Goal: Book appointment/travel/reservation

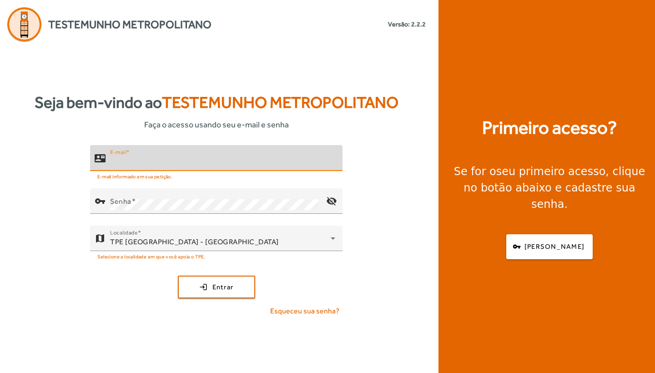
type input "**********"
click at [216, 286] on button "login Entrar" at bounding box center [216, 286] width 77 height 23
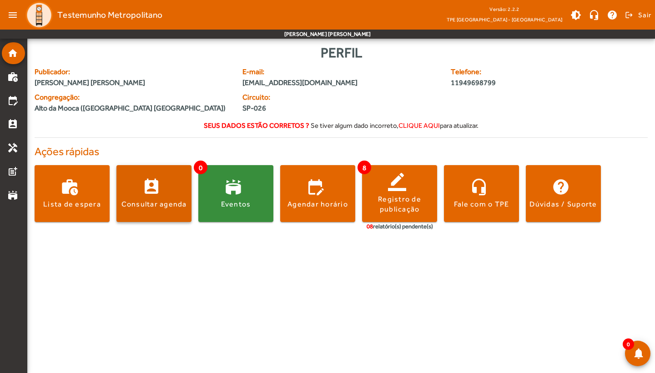
click at [165, 203] on div "Consultar agenda" at bounding box center [153, 204] width 65 height 10
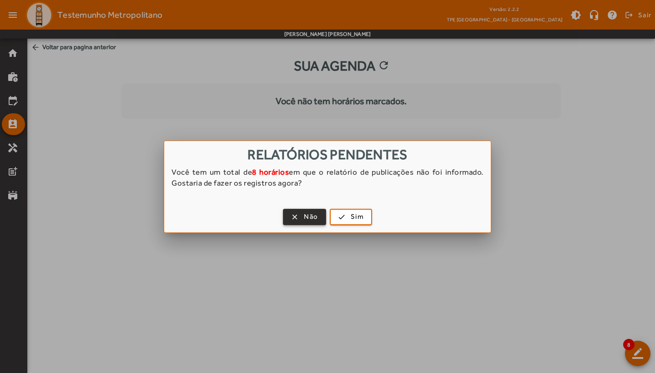
click at [315, 216] on span "Não" at bounding box center [311, 216] width 14 height 10
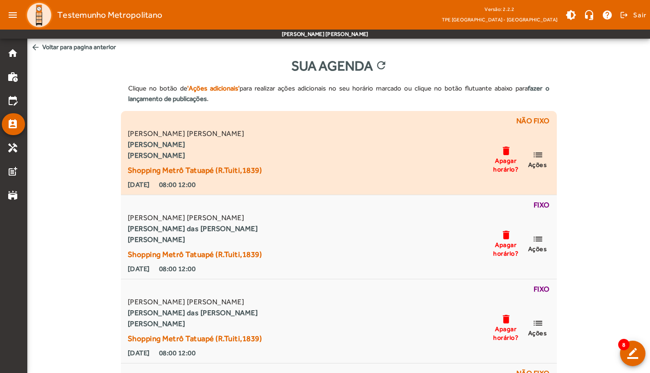
click at [543, 159] on span "list Ações" at bounding box center [537, 159] width 27 height 20
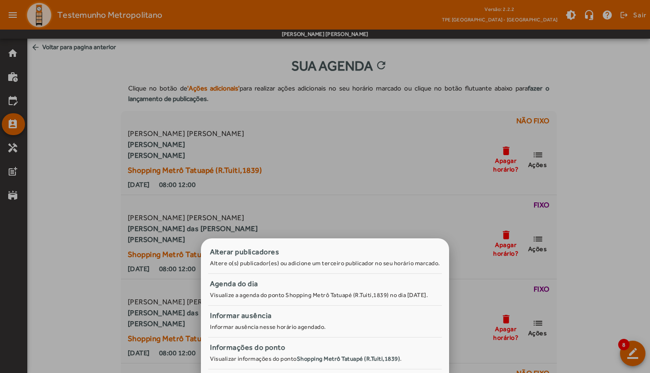
click at [365, 174] on div at bounding box center [325, 186] width 650 height 373
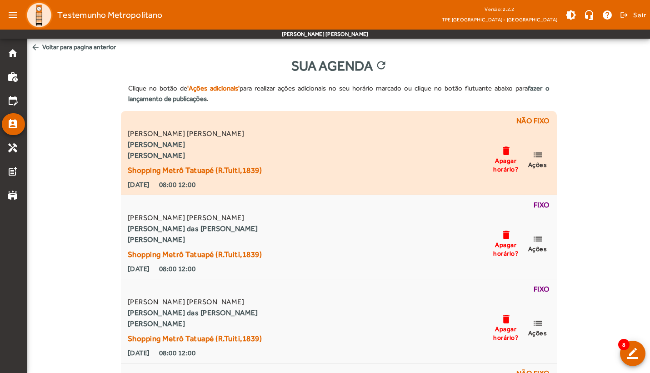
click at [501, 152] on mat-icon "delete" at bounding box center [506, 150] width 11 height 11
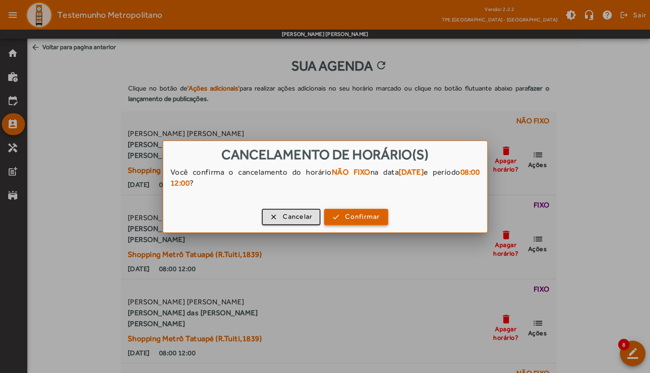
click at [346, 215] on span "Confirmar" at bounding box center [362, 216] width 35 height 10
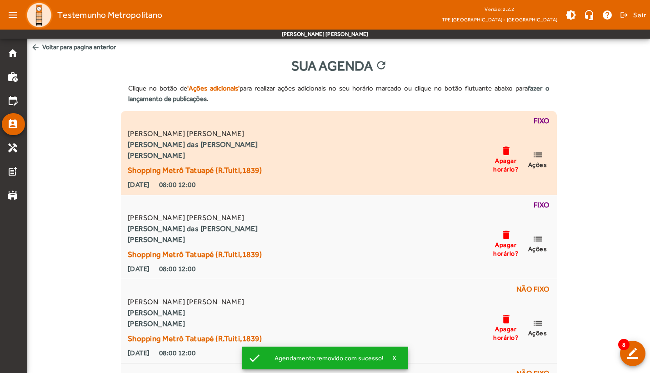
click at [508, 157] on span "Apagar horário?" at bounding box center [505, 164] width 27 height 16
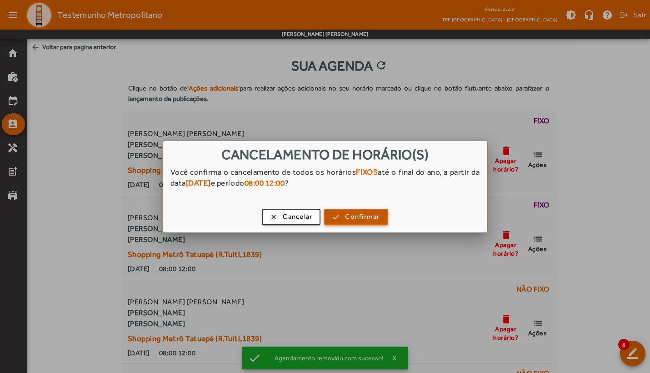
click at [356, 214] on span "Confirmar" at bounding box center [362, 216] width 35 height 10
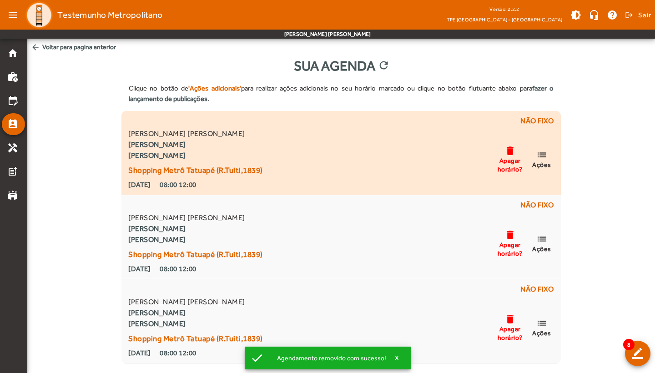
click at [511, 156] on span "Apagar horário?" at bounding box center [509, 164] width 27 height 16
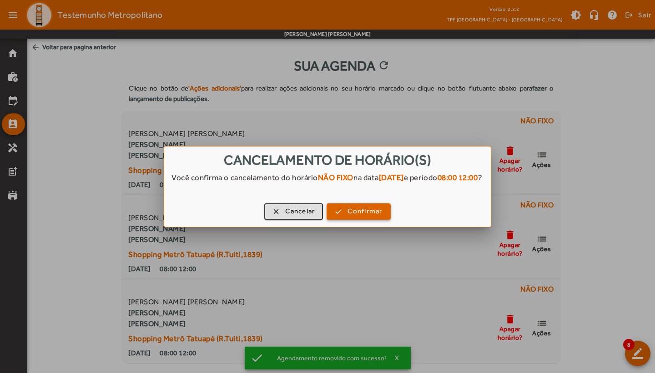
click at [355, 211] on span "Confirmar" at bounding box center [364, 211] width 35 height 10
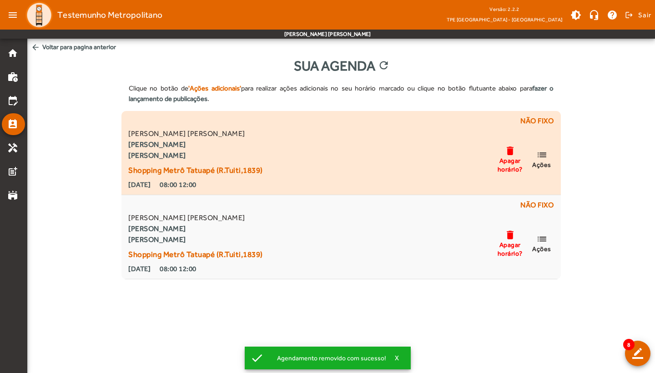
click at [516, 160] on span "Apagar horário?" at bounding box center [509, 164] width 27 height 16
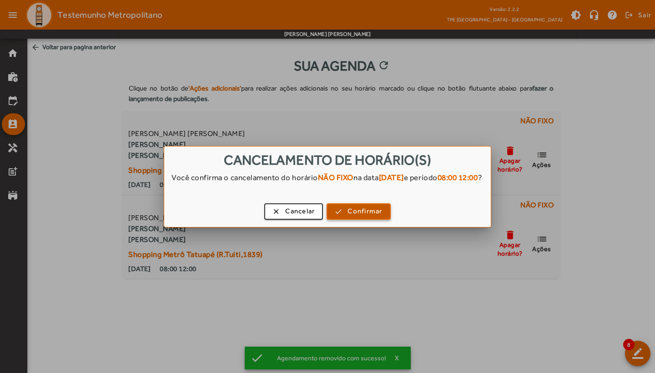
click at [356, 216] on span "Confirmar" at bounding box center [364, 211] width 35 height 10
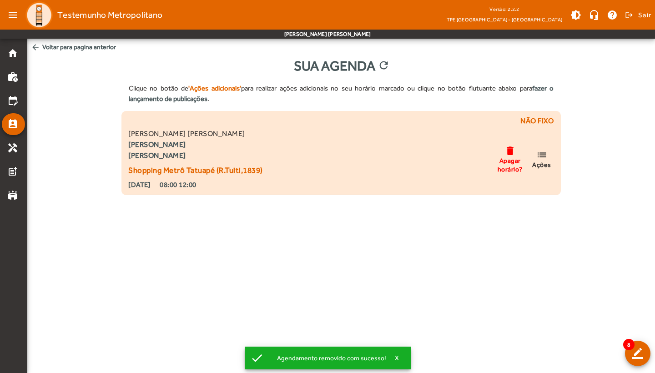
click at [506, 155] on mat-icon "delete" at bounding box center [509, 150] width 11 height 11
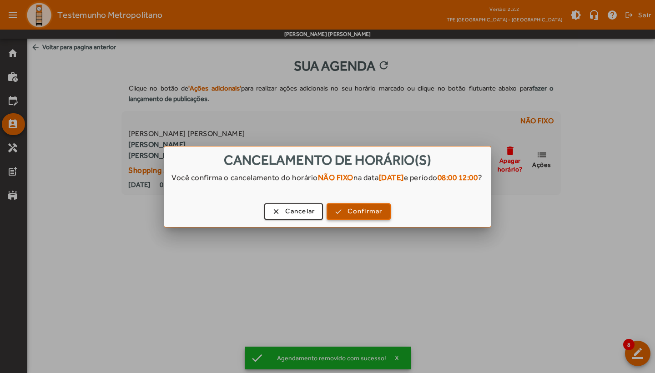
click at [361, 213] on span "Confirmar" at bounding box center [364, 211] width 35 height 10
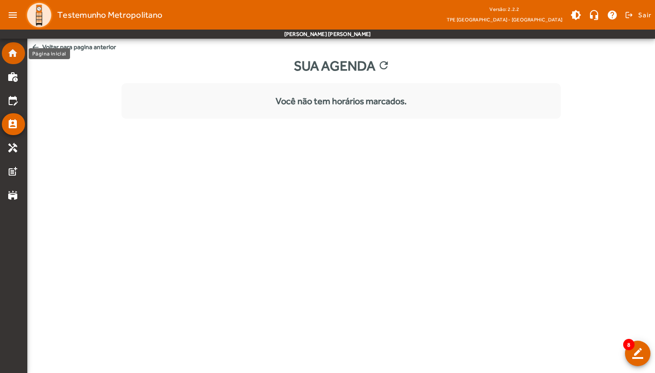
click at [15, 57] on mat-icon "home" at bounding box center [12, 53] width 11 height 11
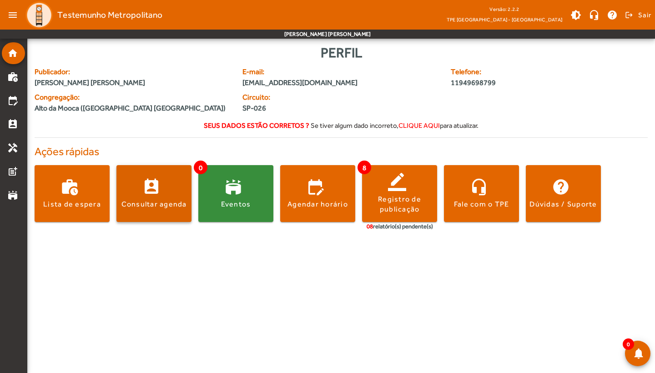
click at [160, 196] on span at bounding box center [153, 194] width 75 height 22
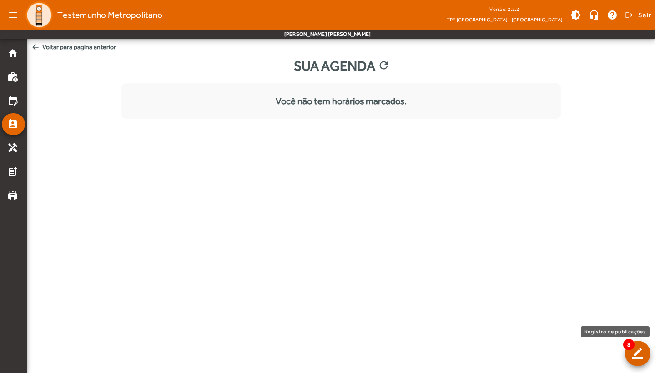
click at [629, 353] on span at bounding box center [637, 353] width 22 height 22
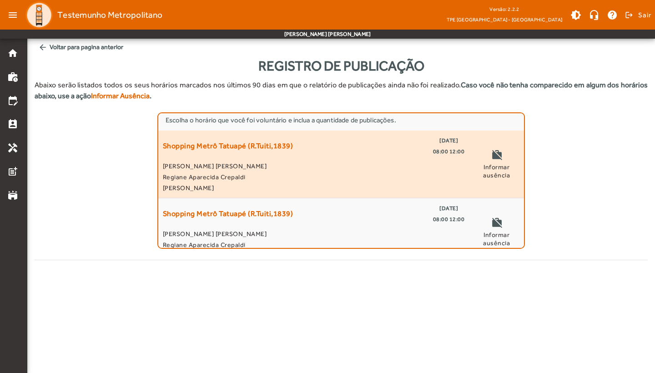
click at [494, 149] on div "work_off Informar ausência" at bounding box center [496, 164] width 46 height 58
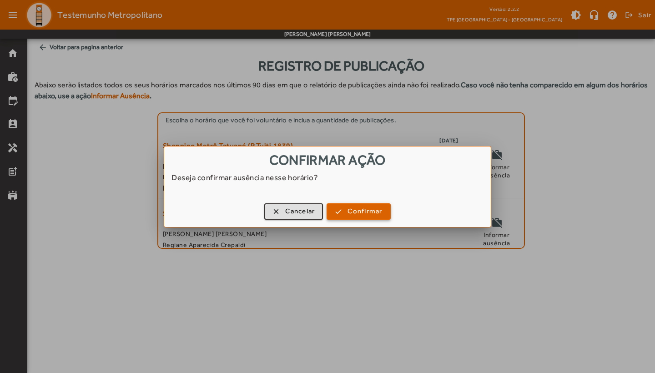
click at [364, 210] on span "Confirmar" at bounding box center [364, 211] width 35 height 10
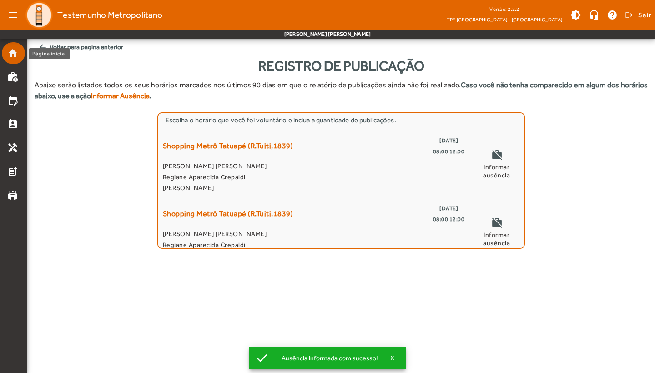
click at [10, 55] on mat-icon "home" at bounding box center [12, 53] width 11 height 11
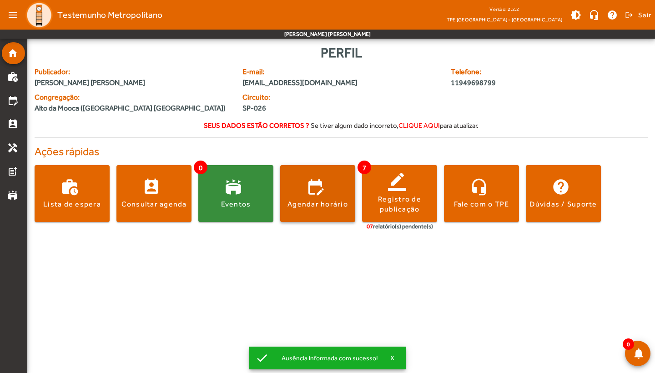
click at [319, 182] on span at bounding box center [317, 193] width 75 height 57
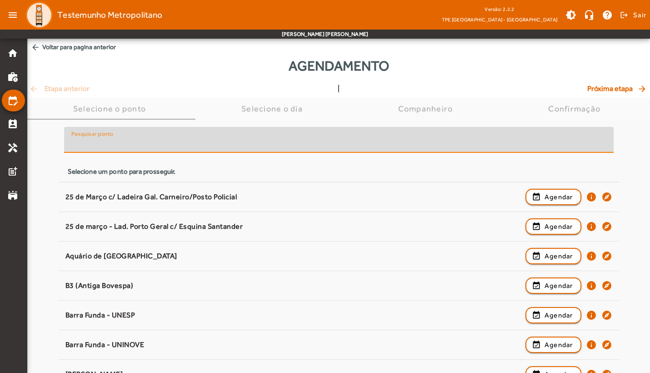
click at [222, 142] on input "Pesquisar ponto" at bounding box center [338, 143] width 535 height 11
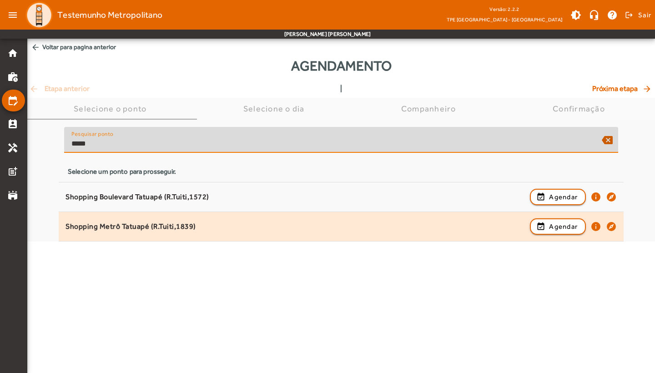
type input "*****"
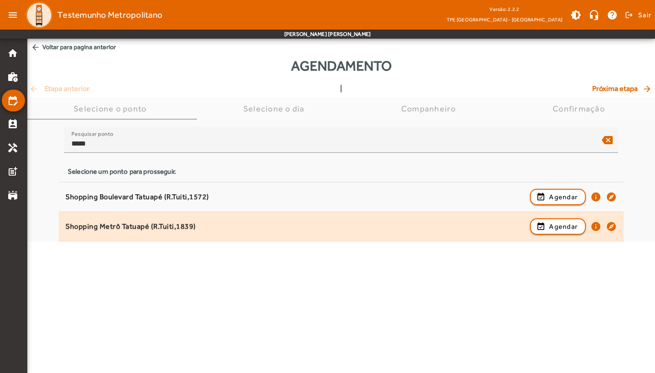
click at [207, 234] on div "Shopping Metrô Tatuapé (R.Tuiti,1839) event_available Agendar info explore" at bounding box center [340, 226] width 551 height 20
click at [551, 227] on span "Agendar" at bounding box center [563, 226] width 29 height 11
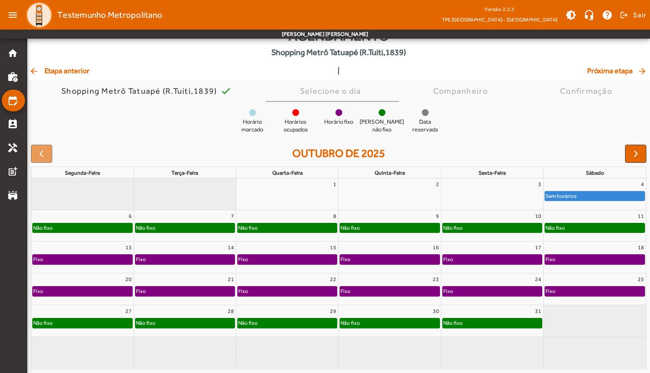
scroll to position [29, 0]
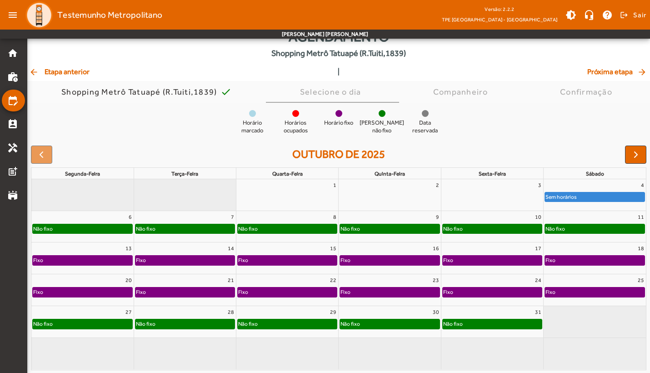
click at [290, 257] on div "Fixo" at bounding box center [287, 259] width 99 height 9
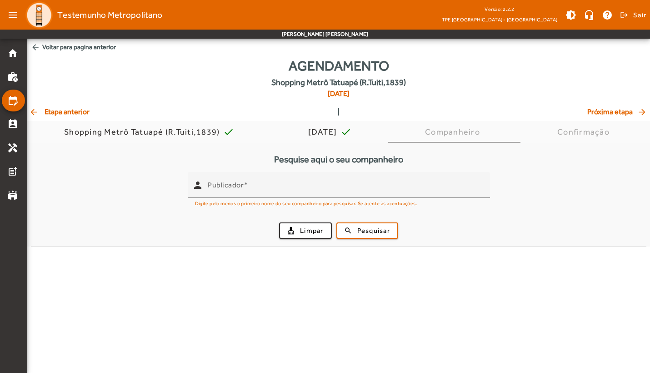
scroll to position [0, 0]
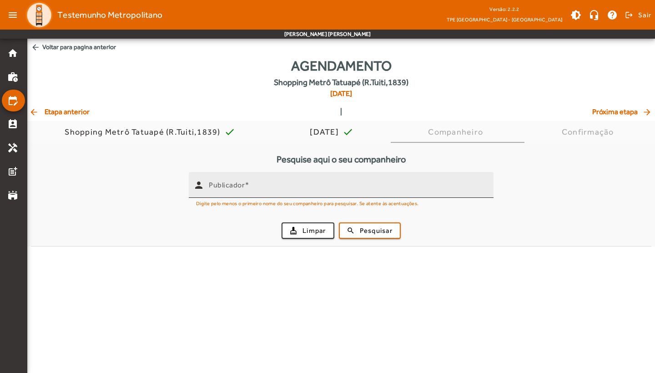
click at [263, 190] on input "Publicador" at bounding box center [347, 188] width 277 height 11
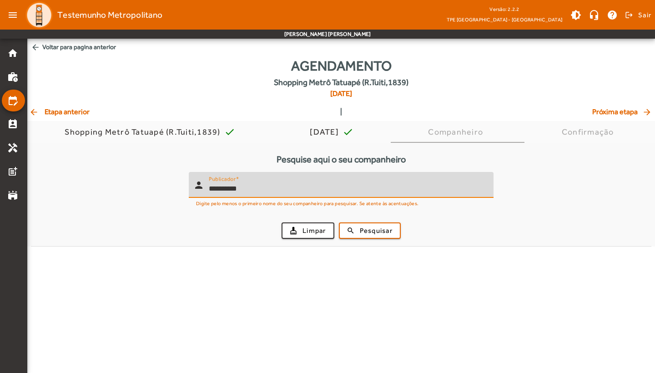
type input "**********"
click at [370, 230] on button "search Pesquisar" at bounding box center [370, 230] width 62 height 16
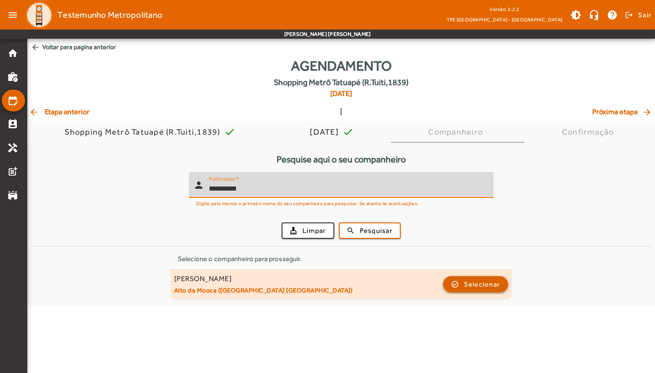
click at [465, 286] on span "Selecionar" at bounding box center [482, 284] width 36 height 11
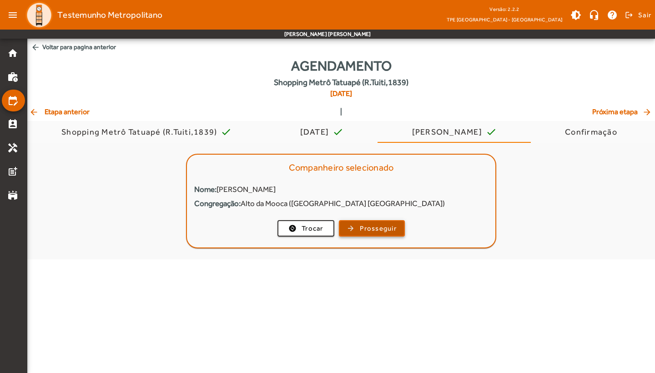
click at [376, 221] on span "button" at bounding box center [372, 228] width 64 height 22
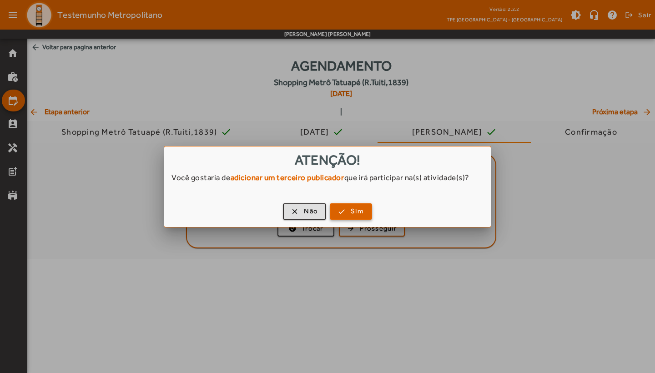
click at [349, 206] on span "button" at bounding box center [351, 211] width 40 height 22
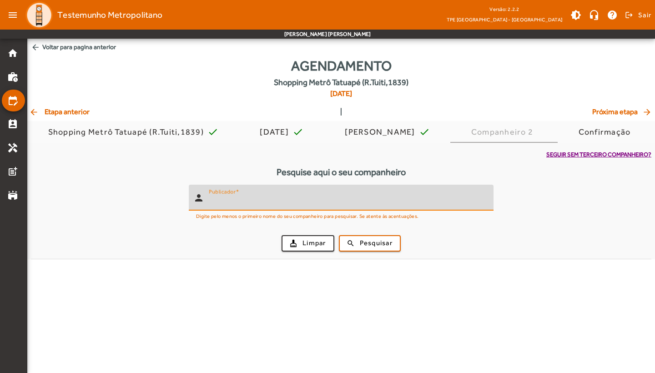
click at [318, 196] on input "Publicador" at bounding box center [347, 201] width 277 height 11
type input "*****"
click at [391, 240] on span "Pesquisar" at bounding box center [376, 243] width 33 height 10
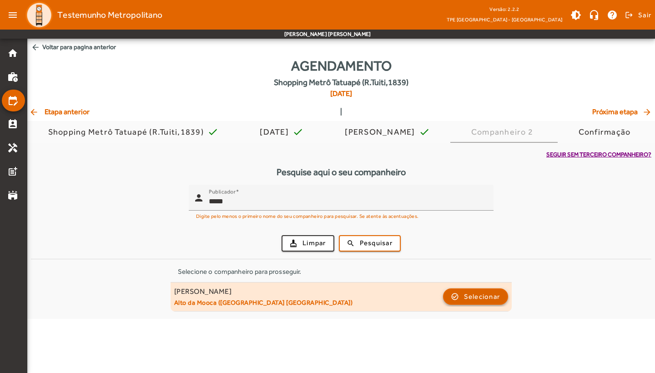
click at [485, 300] on span "Selecionar" at bounding box center [482, 296] width 36 height 11
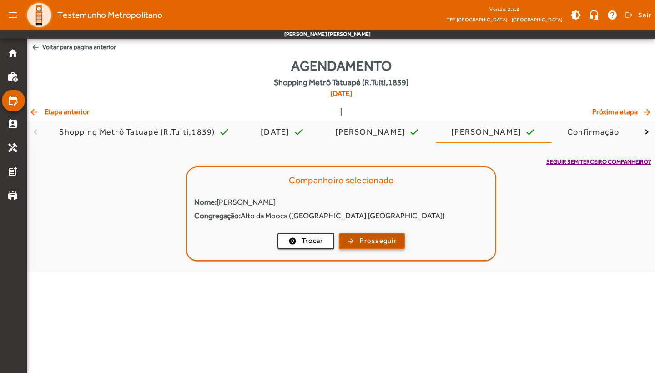
click at [387, 238] on span "Prosseguir" at bounding box center [378, 240] width 37 height 10
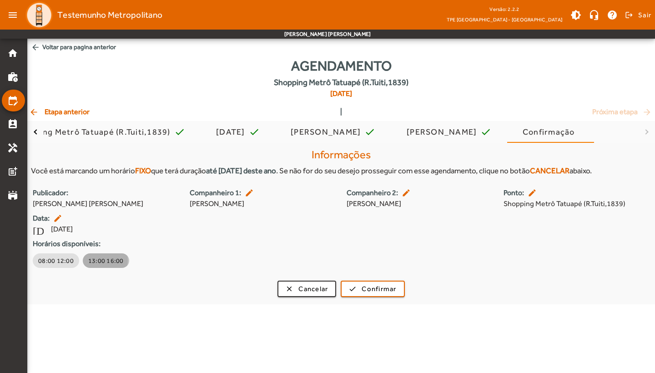
click at [93, 260] on span "13:00 16:00" at bounding box center [105, 260] width 35 height 9
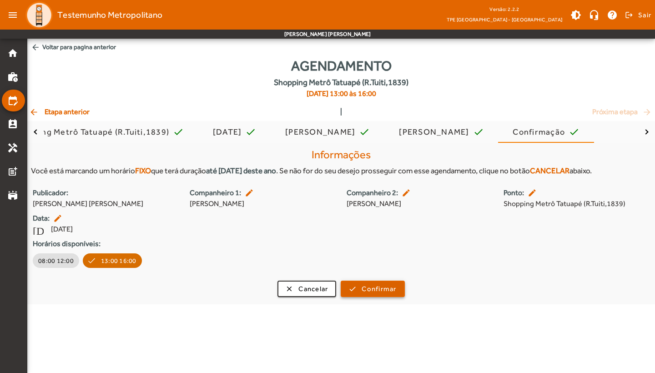
click at [376, 291] on span "Confirmar" at bounding box center [378, 289] width 35 height 10
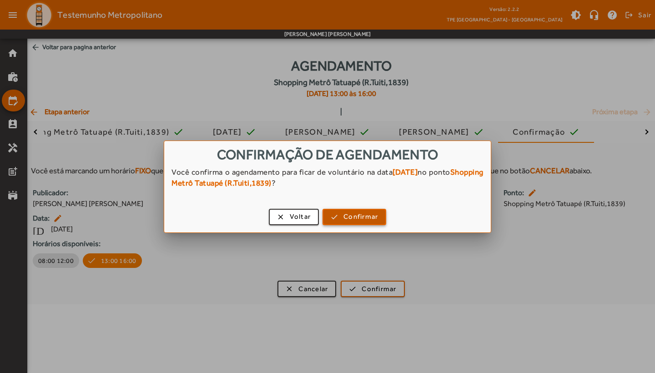
click at [361, 215] on span "Confirmar" at bounding box center [360, 216] width 35 height 10
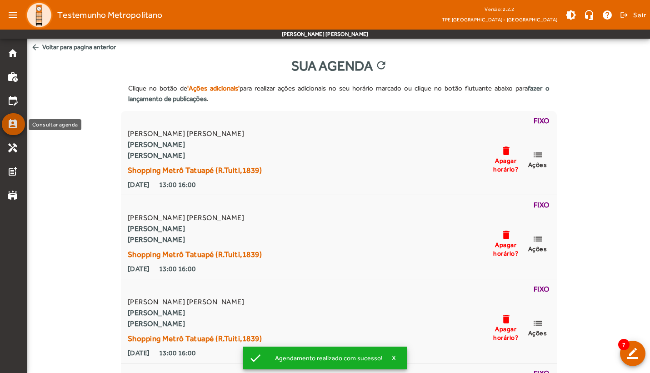
click at [14, 120] on mat-icon "perm_contact_calendar" at bounding box center [12, 124] width 11 height 11
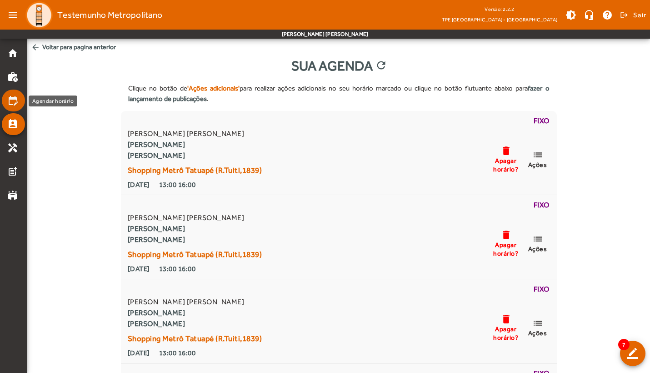
click at [15, 101] on mat-icon "edit_calendar" at bounding box center [12, 100] width 11 height 11
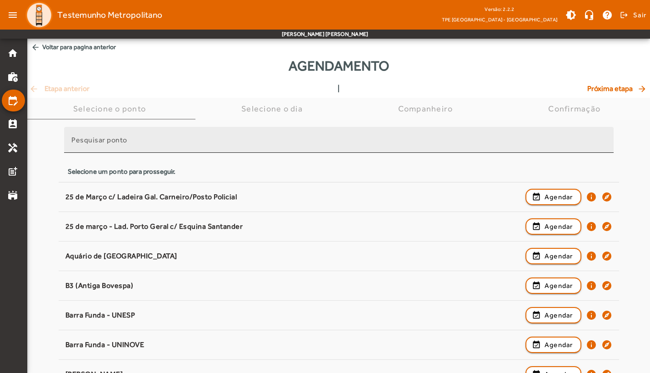
click at [150, 138] on input "Pesquisar ponto" at bounding box center [338, 143] width 535 height 11
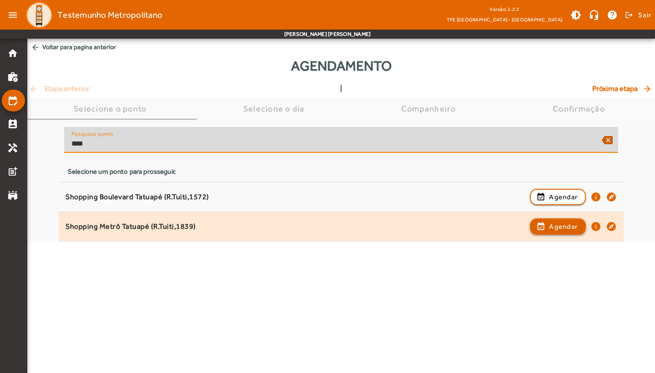
type input "****"
click at [538, 229] on span "button" at bounding box center [558, 226] width 54 height 22
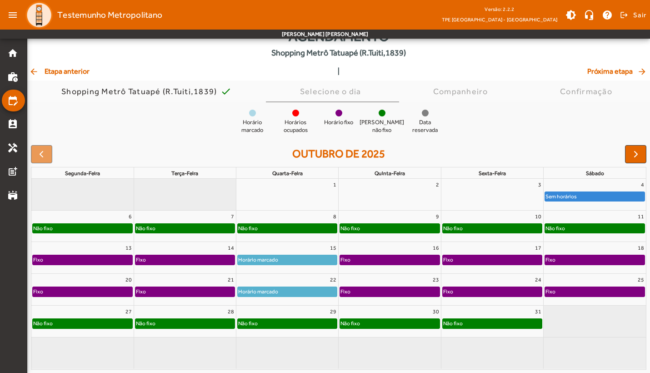
scroll to position [29, 0]
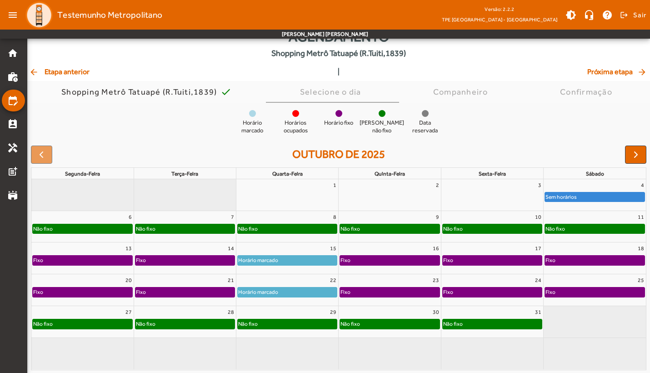
click at [270, 225] on div "Não fixo" at bounding box center [287, 228] width 99 height 9
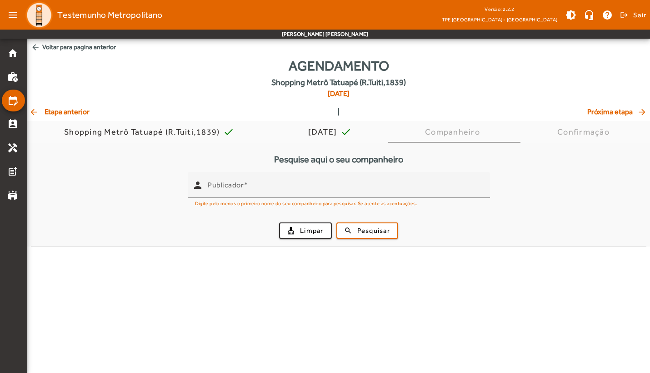
scroll to position [0, 0]
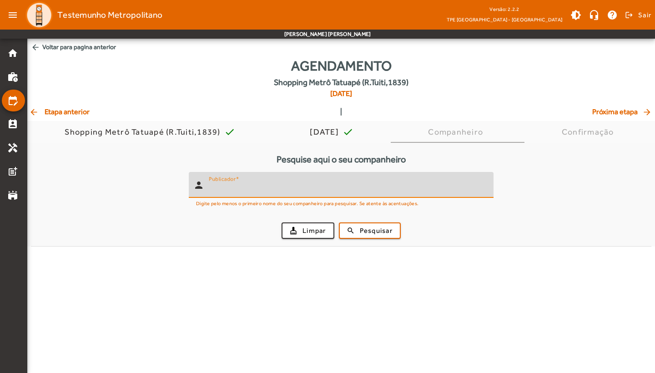
click at [274, 185] on input "Publicador" at bounding box center [347, 188] width 277 height 11
type input "**********"
click at [370, 230] on button "search Pesquisar" at bounding box center [370, 230] width 62 height 16
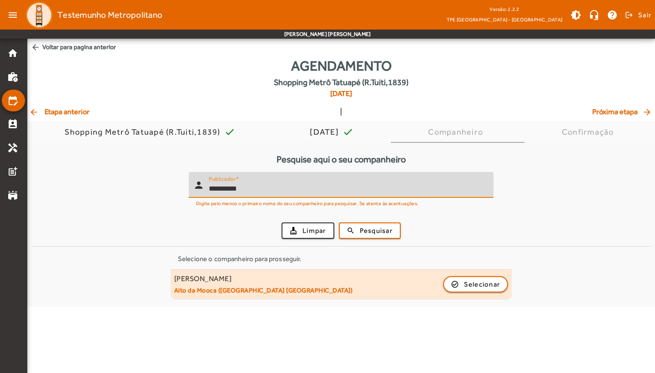
click at [465, 292] on div "[PERSON_NAME] Neves Garcia Alto da Mooca ([GEOGRAPHIC_DATA] [GEOGRAPHIC_DATA]) …" at bounding box center [341, 284] width 334 height 20
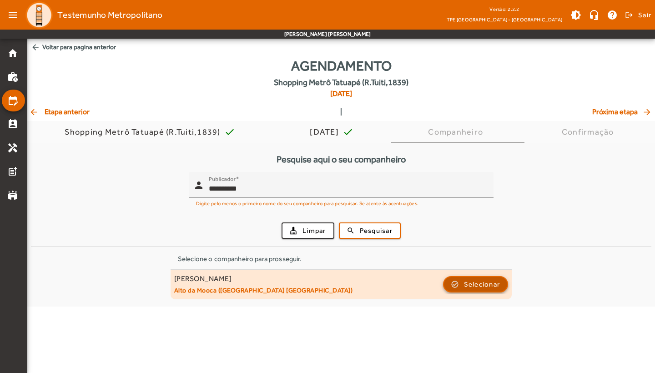
click at [486, 283] on span "Selecionar" at bounding box center [482, 284] width 36 height 11
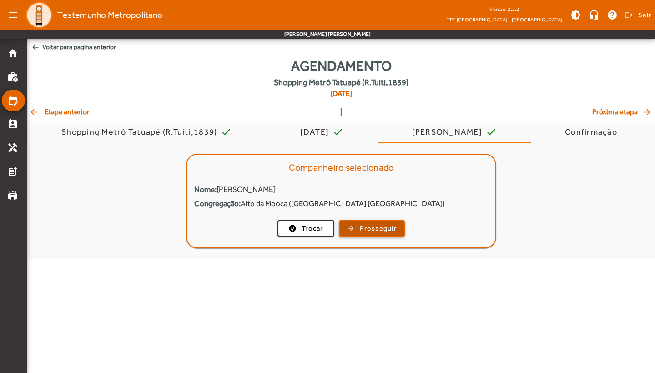
click at [380, 224] on span "Prosseguir" at bounding box center [378, 228] width 37 height 10
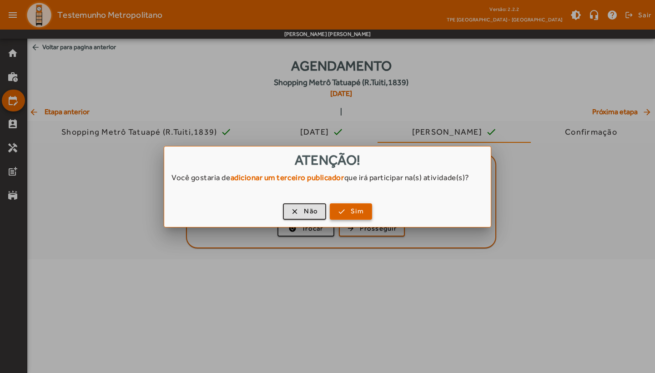
click at [342, 213] on span "button" at bounding box center [351, 211] width 40 height 22
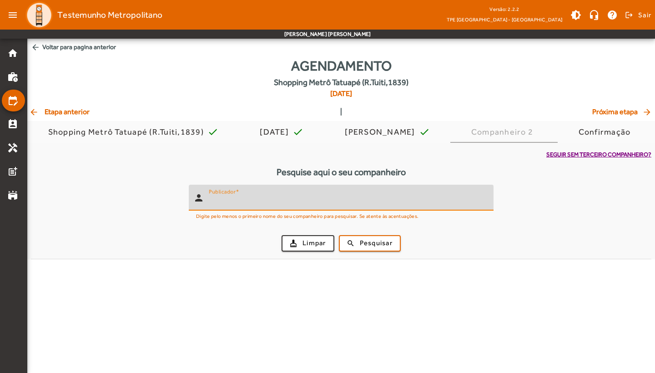
click at [310, 200] on input "Publicador" at bounding box center [347, 201] width 277 height 11
type input "*****"
click at [381, 235] on span "submit" at bounding box center [370, 243] width 60 height 22
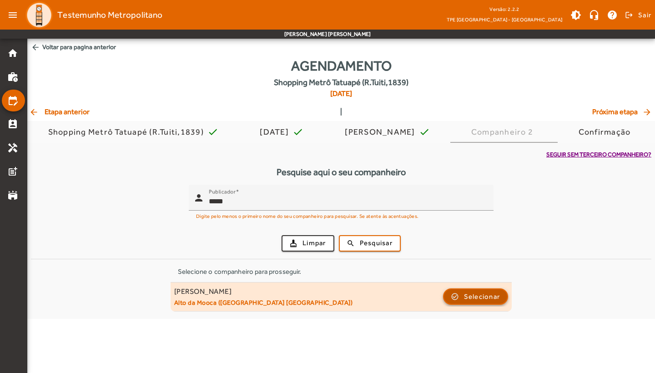
click at [479, 294] on span "Selecionar" at bounding box center [482, 296] width 36 height 11
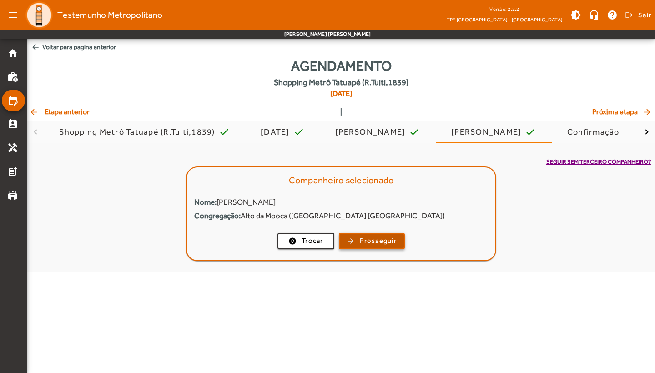
click at [384, 239] on span "Prosseguir" at bounding box center [378, 240] width 37 height 10
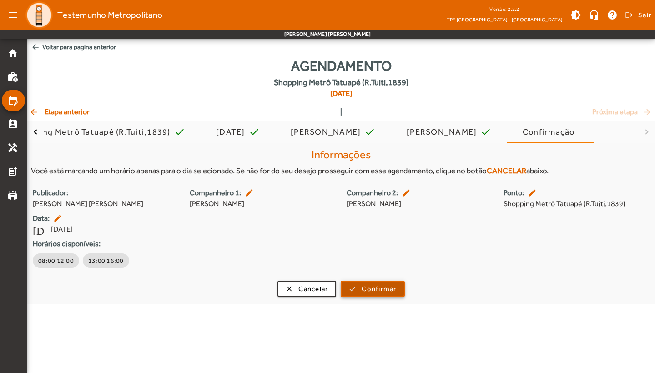
click at [370, 285] on span "Confirmar" at bounding box center [378, 289] width 35 height 10
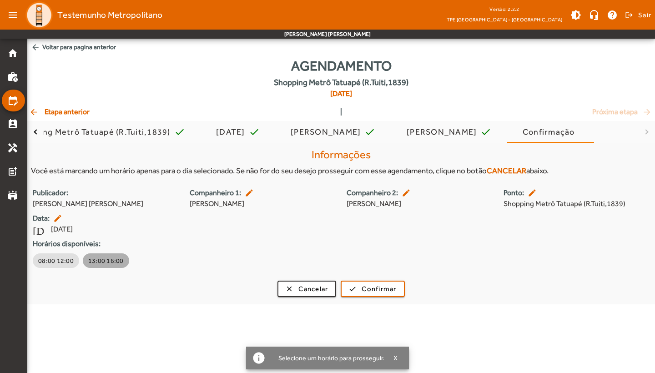
click at [107, 259] on span "13:00 16:00" at bounding box center [105, 260] width 35 height 9
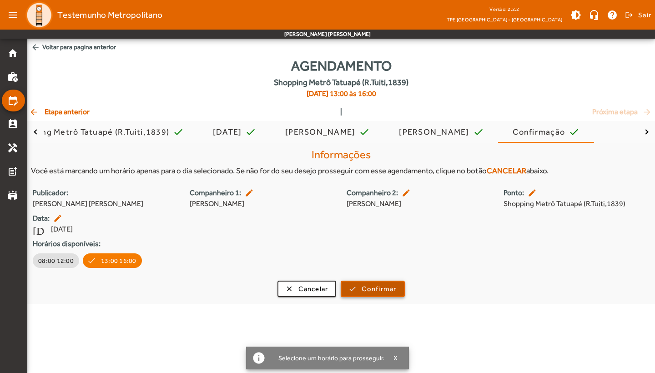
click at [390, 287] on span "Confirmar" at bounding box center [378, 289] width 35 height 10
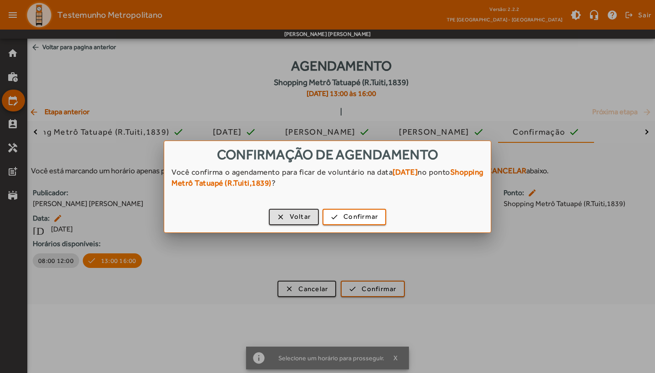
click at [366, 206] on div "clear Voltar check Confirmar" at bounding box center [327, 219] width 326 height 28
click at [365, 215] on span "Confirmar" at bounding box center [360, 216] width 35 height 10
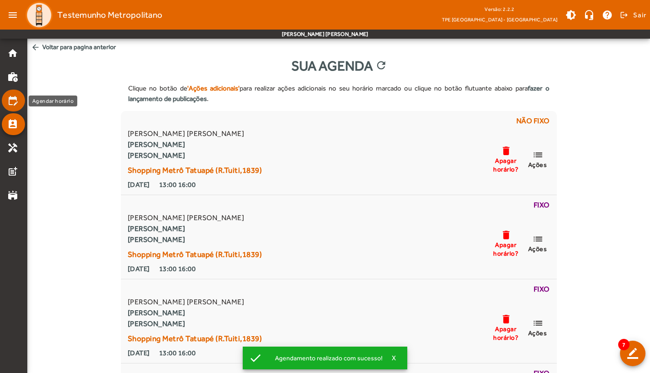
click at [11, 100] on mat-icon "edit_calendar" at bounding box center [12, 100] width 11 height 11
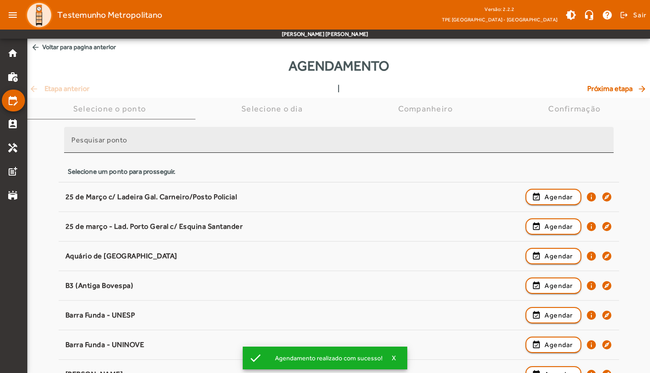
click at [199, 140] on input "Pesquisar ponto" at bounding box center [338, 143] width 535 height 11
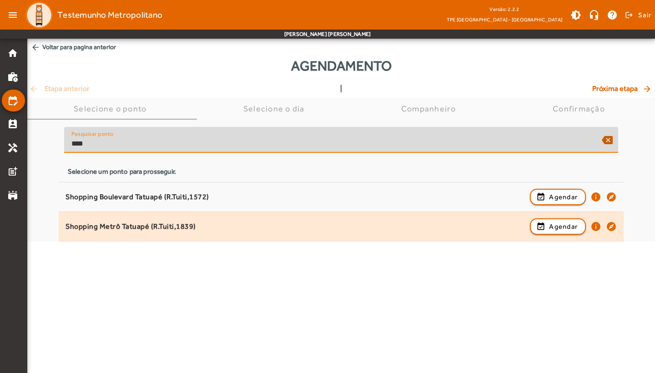
type input "****"
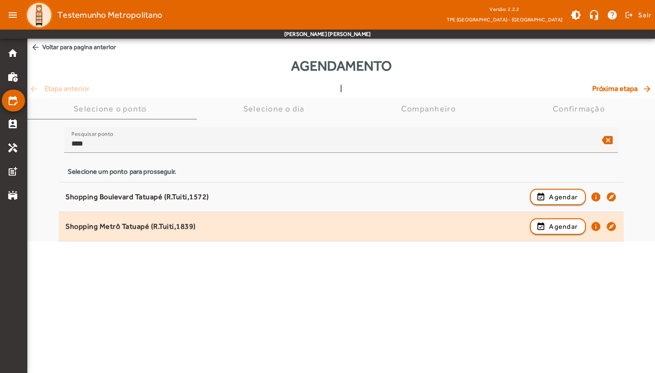
click at [234, 230] on div "Shopping Metrô Tatuapé (R.Tuiti,1839)" at bounding box center [295, 227] width 460 height 10
click at [542, 229] on span "button" at bounding box center [558, 226] width 54 height 22
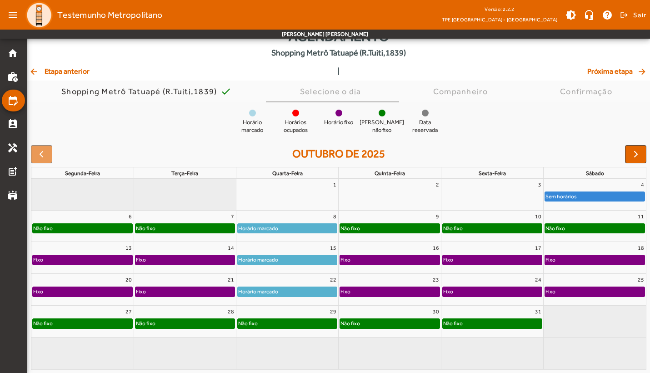
scroll to position [29, 0]
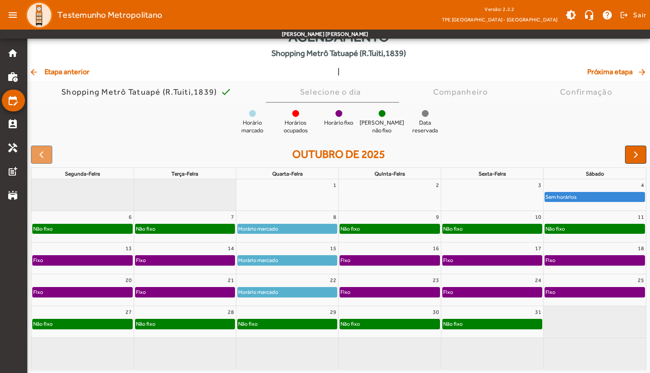
click at [290, 325] on div "Não fixo" at bounding box center [287, 323] width 99 height 9
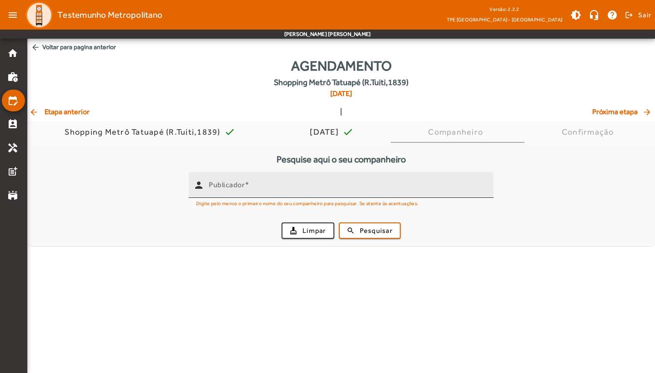
click at [263, 180] on div "Publicador" at bounding box center [347, 185] width 277 height 26
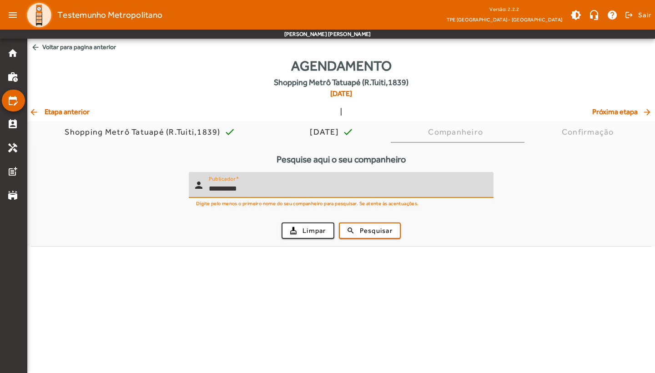
type input "**********"
click at [370, 230] on button "search Pesquisar" at bounding box center [370, 230] width 62 height 16
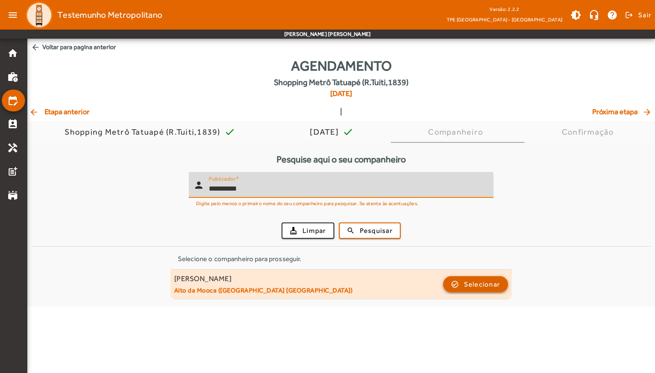
click at [461, 288] on span "button" at bounding box center [476, 284] width 64 height 22
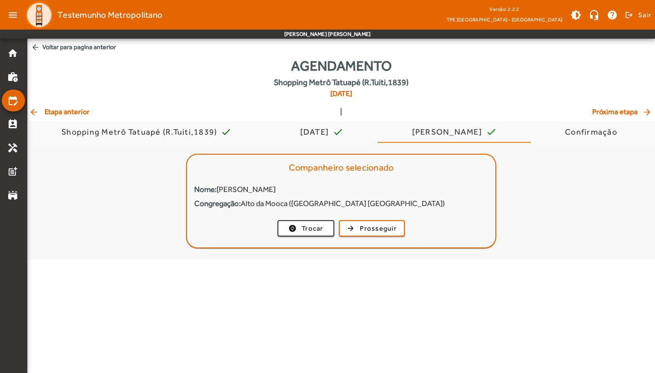
click at [376, 215] on mat-card "Companheiro selecionado Nome: [PERSON_NAME] [PERSON_NAME] Congregação: Alto da …" at bounding box center [341, 201] width 310 height 95
click at [375, 223] on span "Prosseguir" at bounding box center [378, 228] width 37 height 10
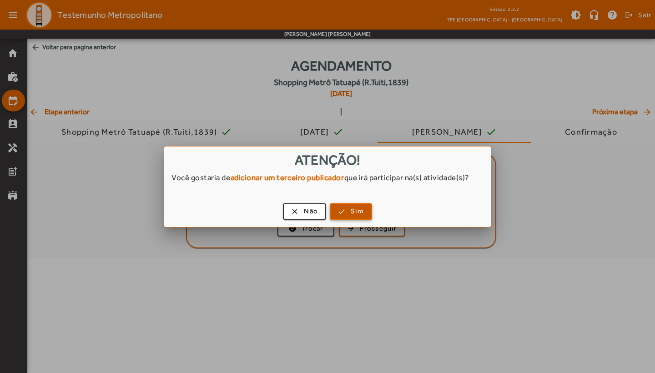
click at [358, 212] on span "Sim" at bounding box center [357, 211] width 13 height 10
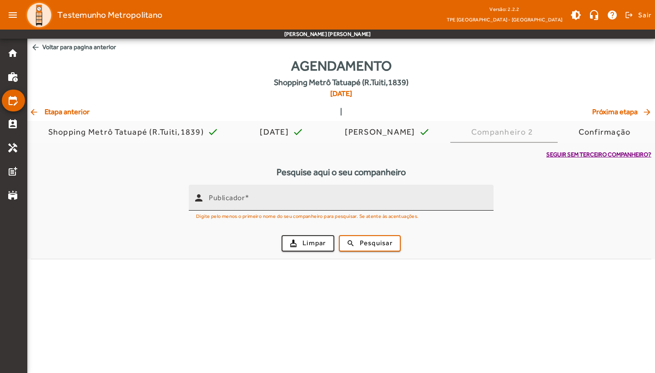
click at [338, 203] on input "Publicador" at bounding box center [347, 201] width 277 height 11
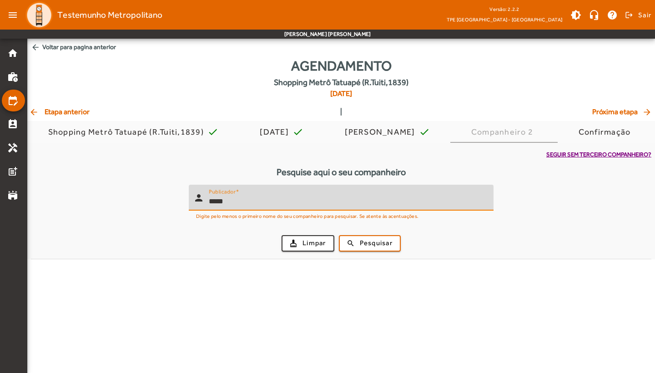
type input "*****"
click at [370, 242] on button "search Pesquisar" at bounding box center [370, 243] width 62 height 16
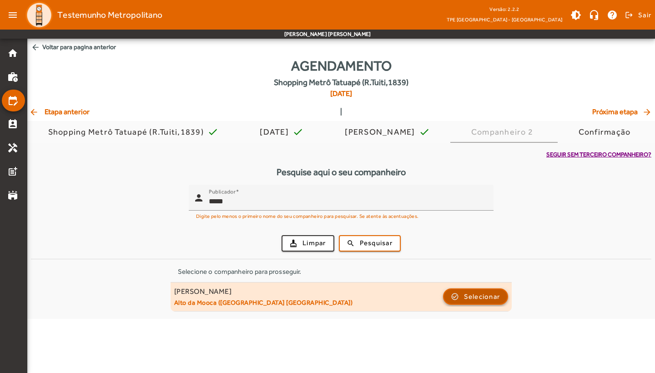
click at [465, 292] on span "Selecionar" at bounding box center [482, 296] width 36 height 11
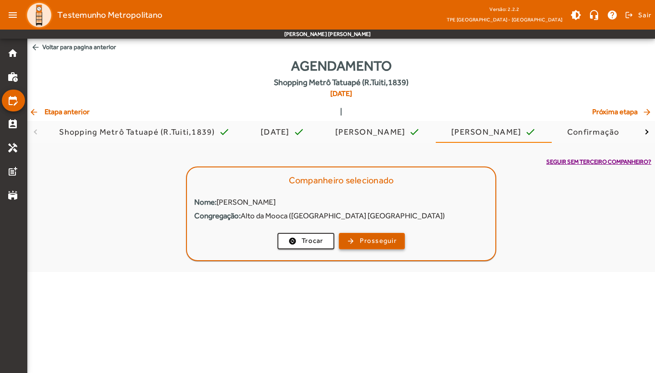
click at [360, 240] on span "Prosseguir" at bounding box center [378, 240] width 37 height 10
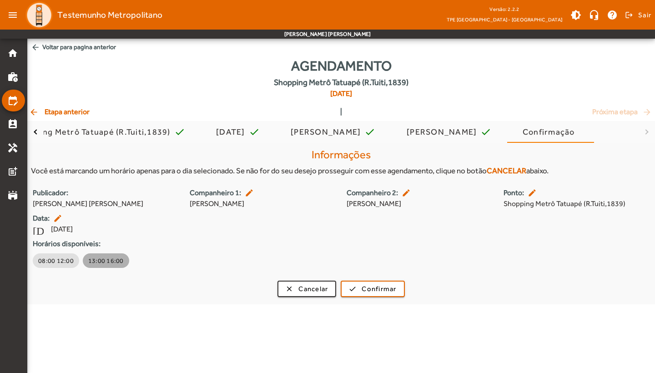
click at [110, 262] on span "13:00 16:00" at bounding box center [105, 260] width 35 height 9
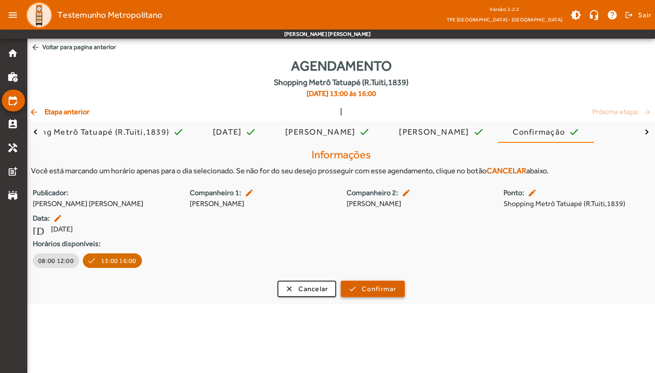
click at [360, 290] on span "submit" at bounding box center [372, 289] width 62 height 22
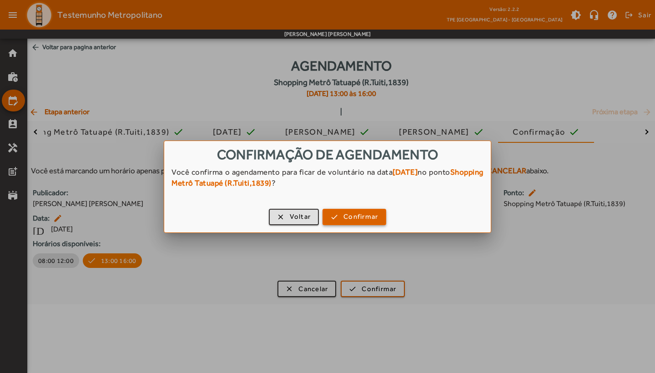
click at [353, 215] on span "Confirmar" at bounding box center [360, 216] width 35 height 10
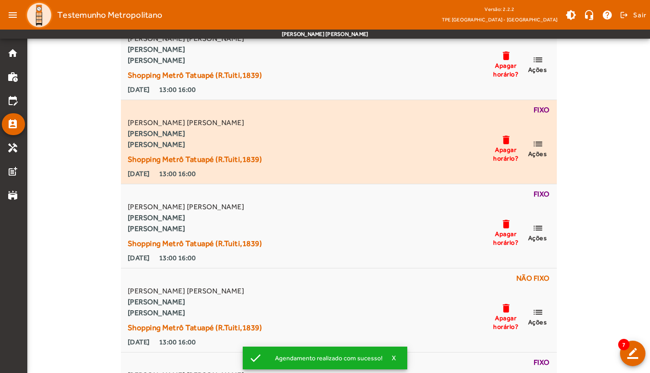
scroll to position [160, 0]
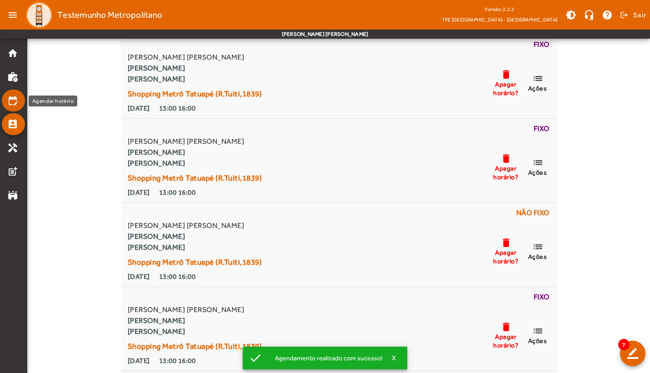
click at [17, 102] on mat-icon "edit_calendar" at bounding box center [12, 100] width 11 height 11
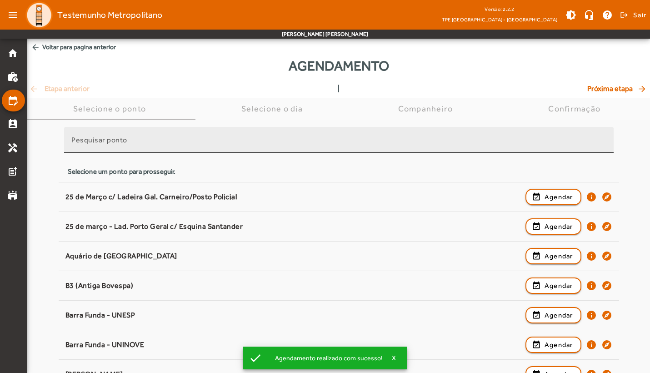
click at [188, 143] on input "Pesquisar ponto" at bounding box center [338, 143] width 535 height 11
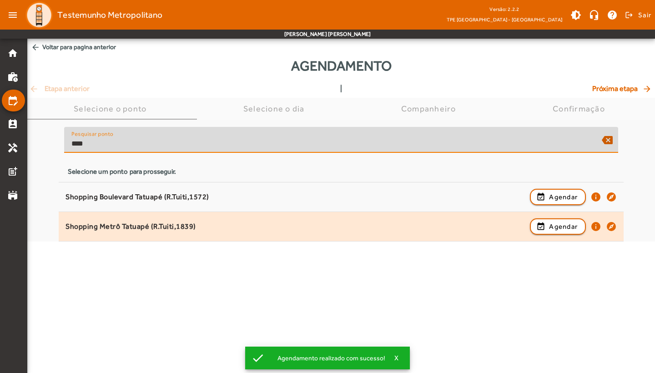
type input "****"
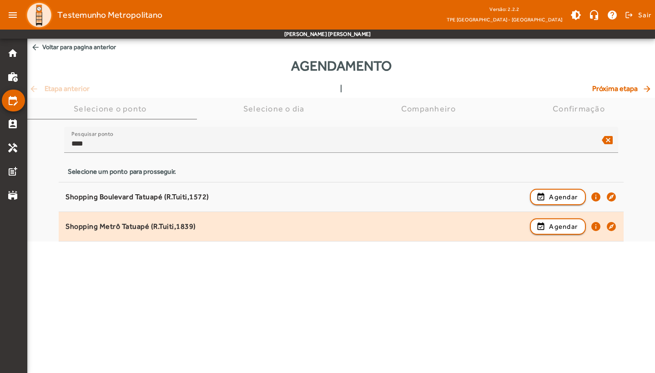
click at [211, 231] on div "Shopping Metrô Tatuapé (R.Tuiti,1839) event_available Agendar info explore" at bounding box center [340, 226] width 551 height 20
click at [322, 228] on div "Shopping Metrô Tatuapé (R.Tuiti,1839)" at bounding box center [295, 227] width 460 height 10
click at [551, 228] on span "Agendar" at bounding box center [563, 226] width 29 height 11
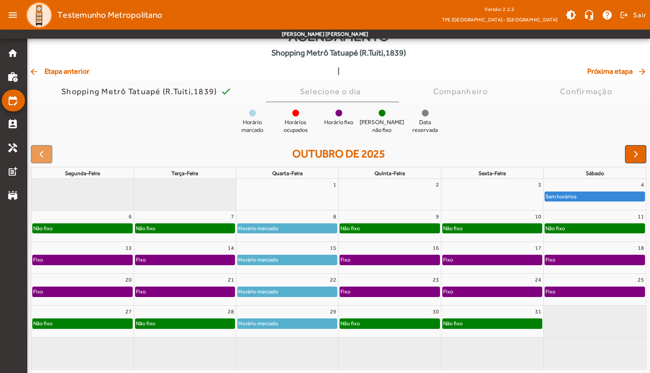
scroll to position [29, 0]
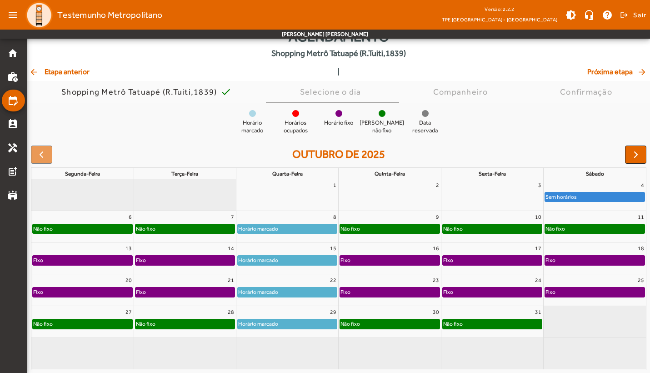
click at [636, 154] on span "button" at bounding box center [636, 154] width 11 height 11
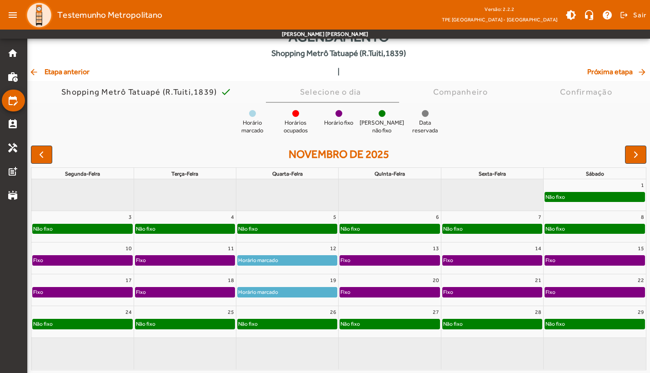
click at [305, 224] on div "Não fixo" at bounding box center [287, 228] width 99 height 9
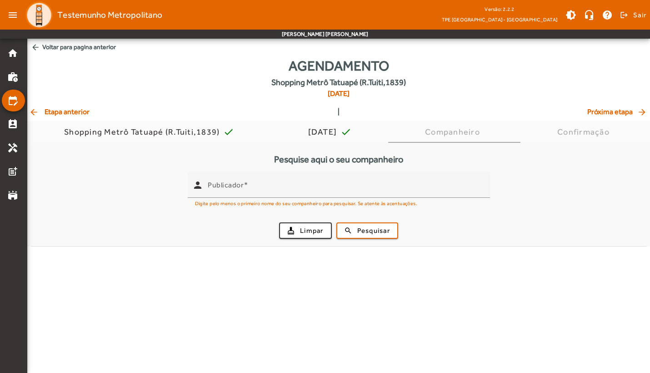
scroll to position [0, 0]
click at [305, 224] on div "cleaning_services Limpar search Pesquisar" at bounding box center [340, 230] width 609 height 31
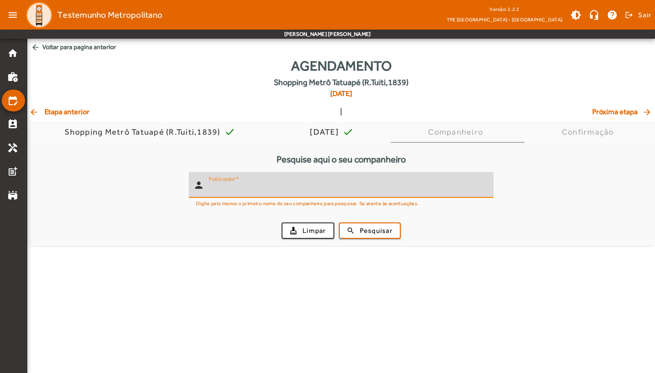
click at [250, 185] on input "Publicador" at bounding box center [347, 188] width 277 height 11
type input "**********"
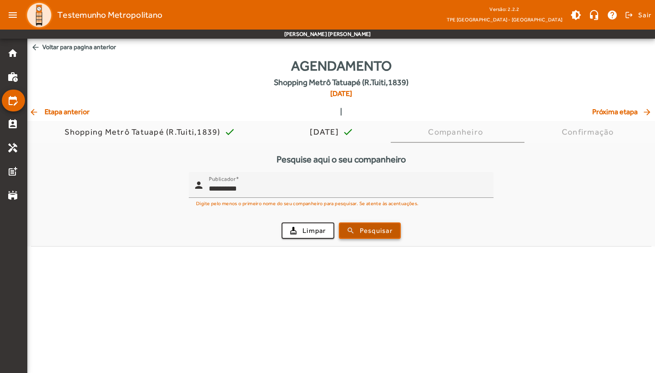
click at [373, 233] on span "Pesquisar" at bounding box center [376, 230] width 33 height 10
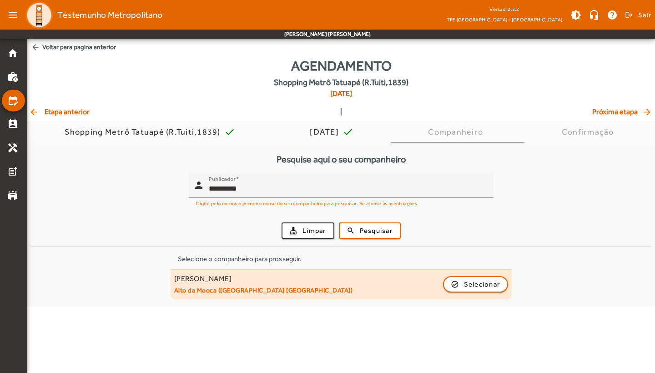
click at [326, 294] on mat-list-item "[PERSON_NAME] Neves Garcia Alto da Mooca ([GEOGRAPHIC_DATA] [GEOGRAPHIC_DATA]) …" at bounding box center [340, 285] width 341 height 30
click at [502, 285] on span "button" at bounding box center [476, 284] width 64 height 22
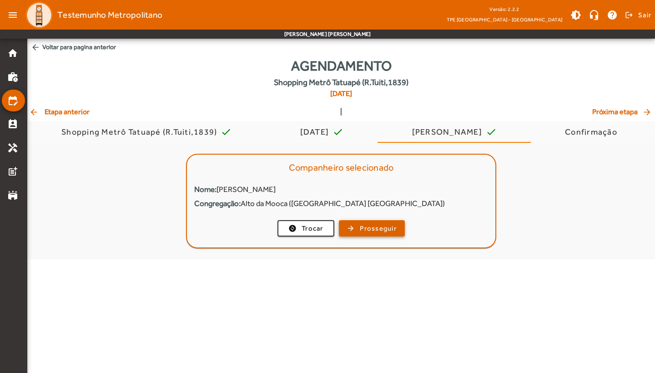
click at [386, 229] on span "Prosseguir" at bounding box center [378, 228] width 37 height 10
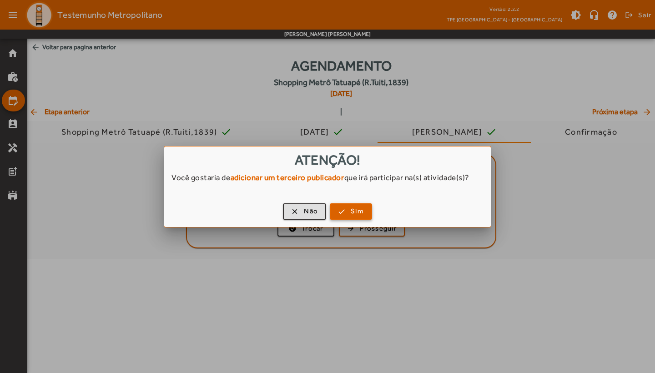
click at [358, 210] on span "Sim" at bounding box center [357, 211] width 13 height 10
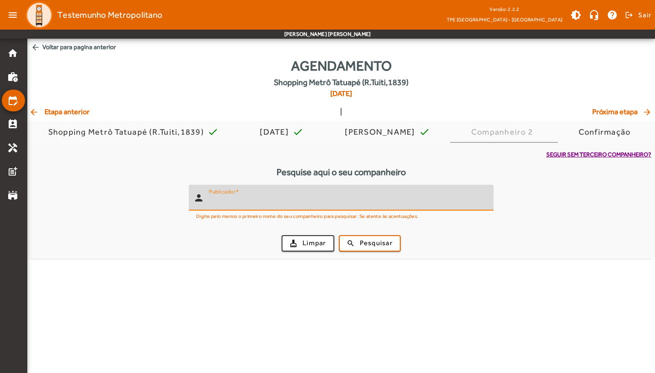
click at [309, 196] on input "Publicador" at bounding box center [347, 201] width 277 height 11
type input "***"
click at [353, 243] on span "submit" at bounding box center [370, 243] width 60 height 22
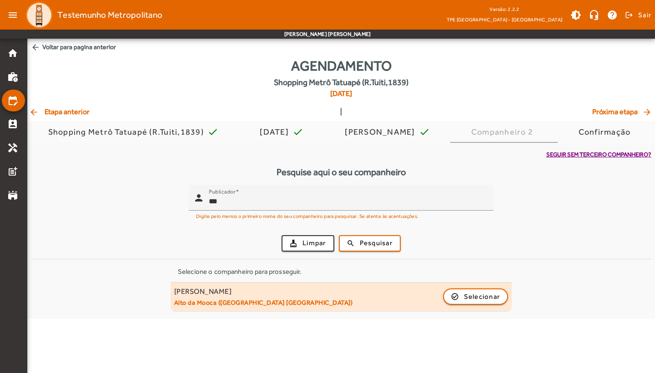
click at [323, 308] on mat-list-item "Neyde Romano Ciuffa Alto da Mooca ([GEOGRAPHIC_DATA] [GEOGRAPHIC_DATA]) check_c…" at bounding box center [340, 297] width 341 height 30
click at [469, 295] on span "Selecionar" at bounding box center [482, 296] width 36 height 11
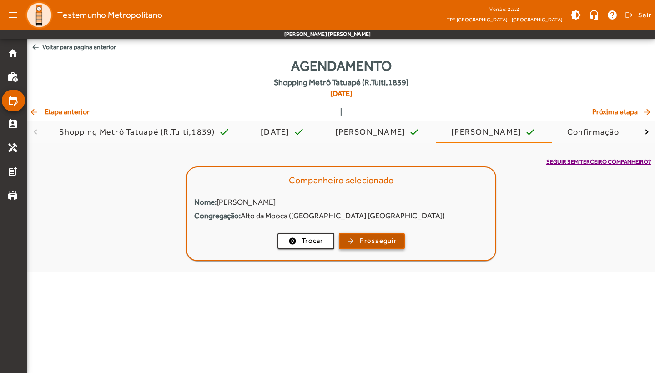
click at [380, 235] on span "button" at bounding box center [372, 241] width 64 height 22
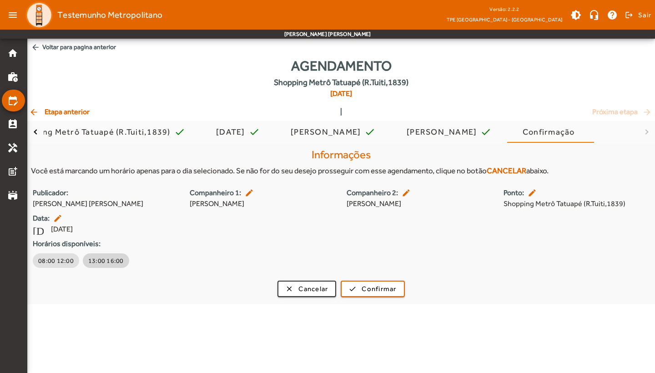
click at [99, 258] on span "13:00 16:00" at bounding box center [105, 260] width 35 height 9
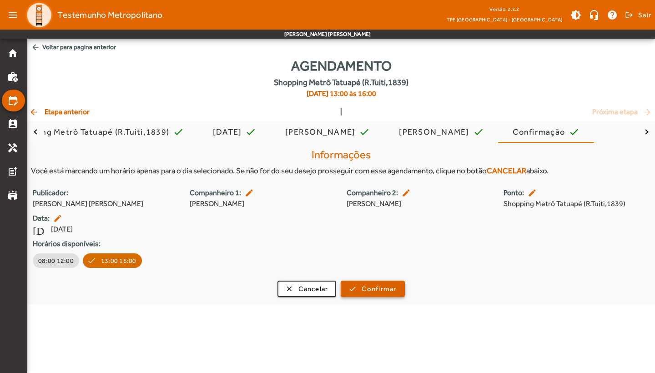
click at [360, 285] on span "submit" at bounding box center [372, 289] width 62 height 22
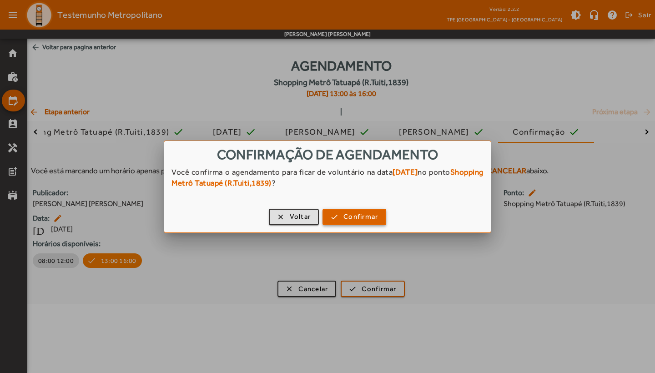
click at [350, 222] on span "button" at bounding box center [354, 217] width 62 height 22
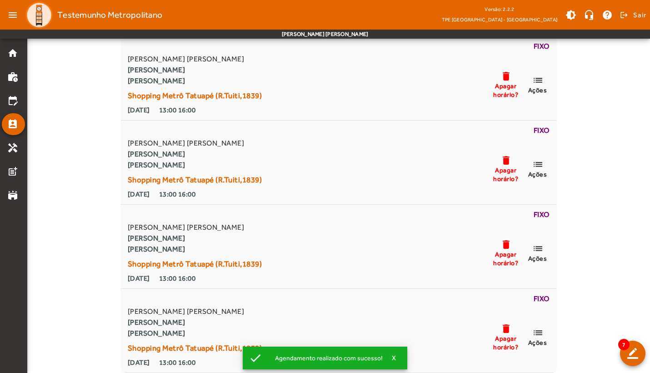
scroll to position [495, 0]
click at [13, 100] on mat-icon "edit_calendar" at bounding box center [12, 100] width 11 height 11
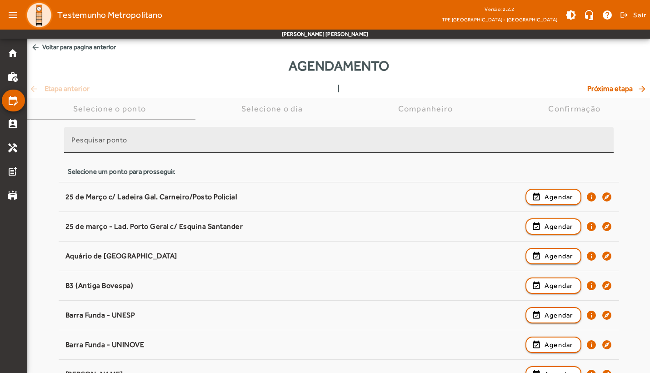
click at [121, 141] on mat-label "Pesquisar ponto" at bounding box center [99, 139] width 56 height 9
click at [121, 141] on input "Pesquisar ponto" at bounding box center [338, 143] width 535 height 11
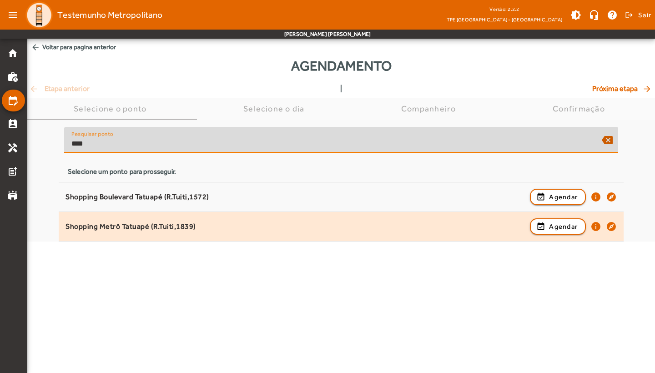
type input "****"
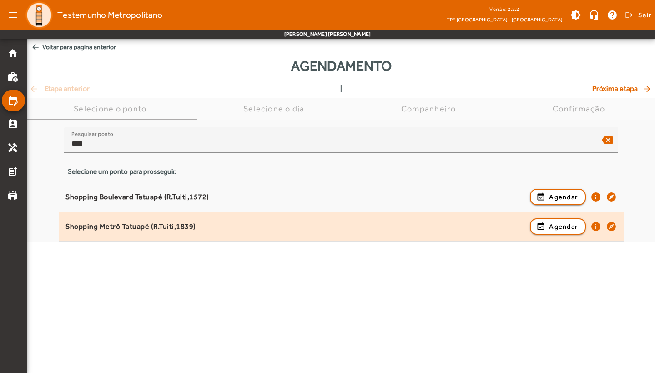
click at [192, 220] on div "Shopping Metrô Tatuapé (R.Tuiti,1839) event_available Agendar info explore" at bounding box center [340, 226] width 551 height 20
click at [565, 226] on span "Agendar" at bounding box center [563, 226] width 29 height 11
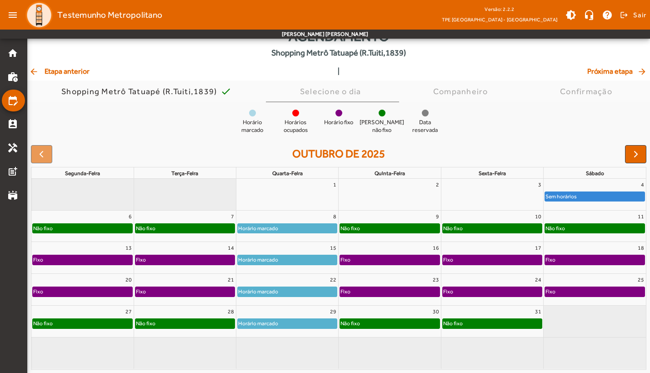
scroll to position [29, 0]
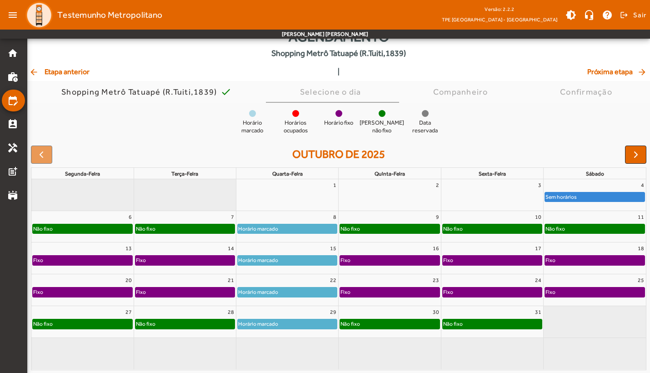
click at [640, 150] on span "button" at bounding box center [636, 154] width 11 height 11
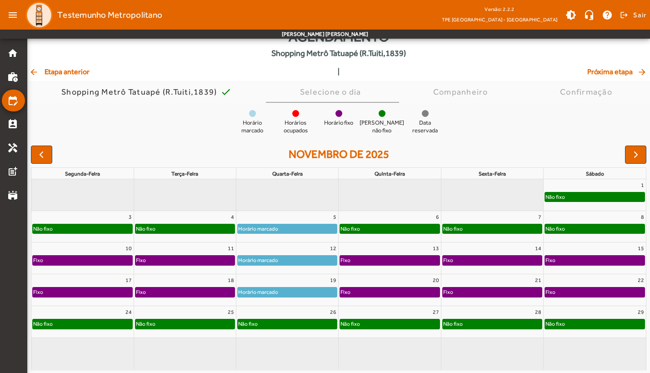
click at [256, 320] on div "Não fixo" at bounding box center [248, 323] width 20 height 9
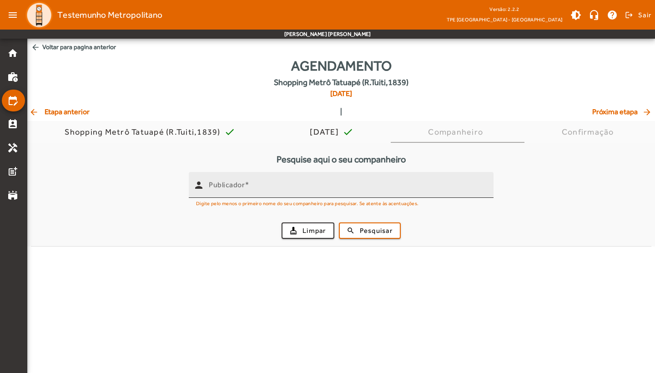
click at [261, 185] on input "Publicador" at bounding box center [347, 188] width 277 height 11
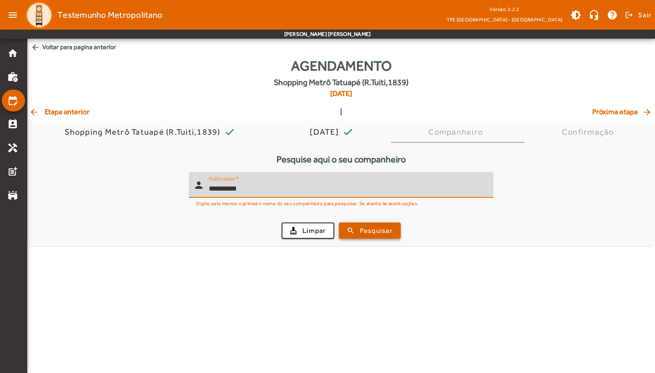
type input "**********"
click at [379, 238] on button "search Pesquisar" at bounding box center [370, 230] width 62 height 16
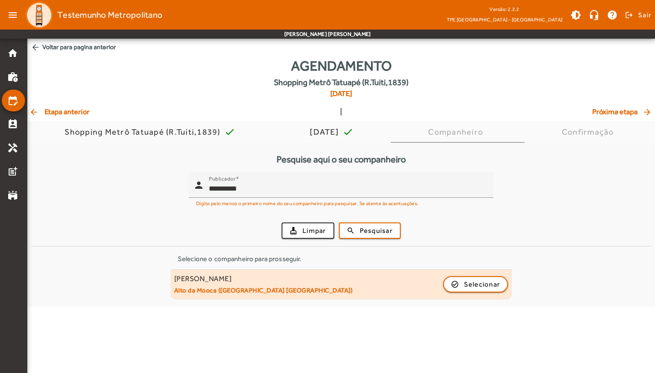
click at [321, 291] on div "[PERSON_NAME] Neves Garcia Alto da Mooca ([GEOGRAPHIC_DATA] [GEOGRAPHIC_DATA]) …" at bounding box center [341, 284] width 334 height 20
click at [479, 287] on span "Selecionar" at bounding box center [482, 284] width 36 height 11
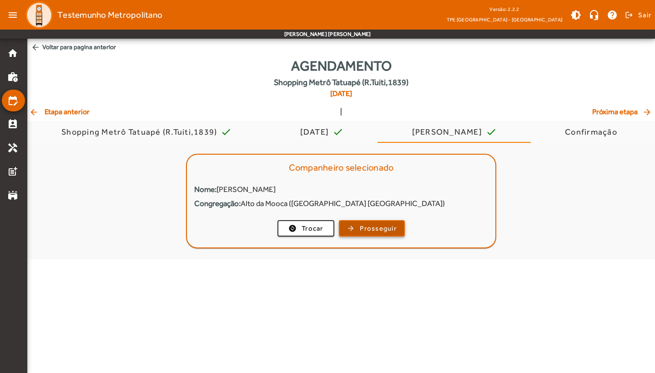
click at [364, 226] on span "Prosseguir" at bounding box center [378, 228] width 37 height 10
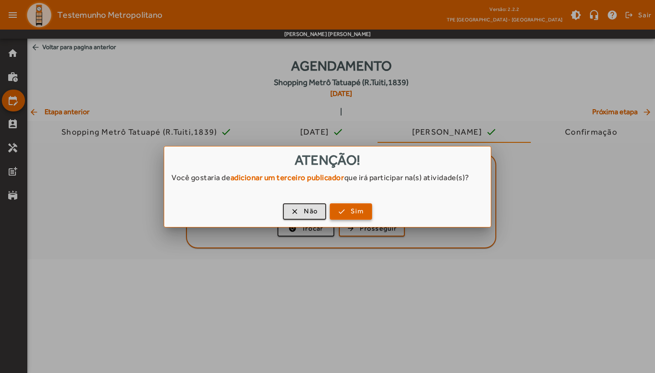
click at [352, 213] on span "Sim" at bounding box center [357, 211] width 13 height 10
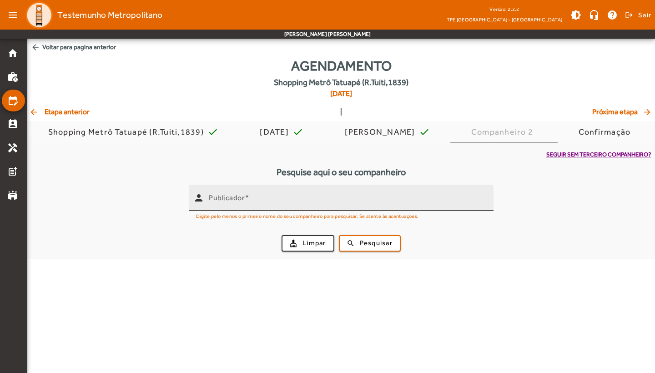
click at [290, 196] on input "Publicador" at bounding box center [347, 201] width 277 height 11
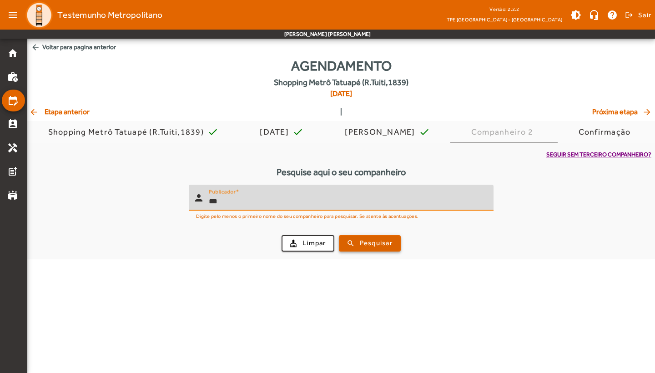
type input "***"
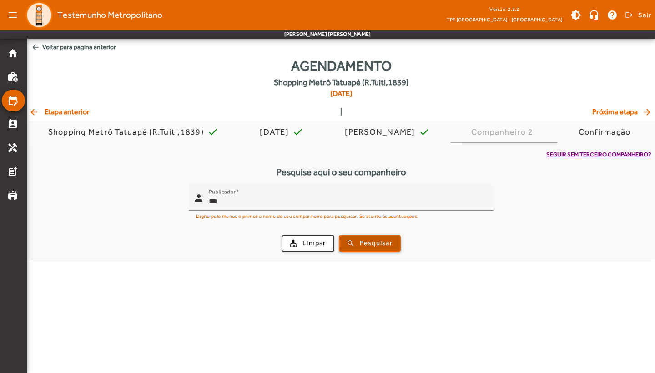
click at [374, 246] on span "Pesquisar" at bounding box center [376, 243] width 33 height 10
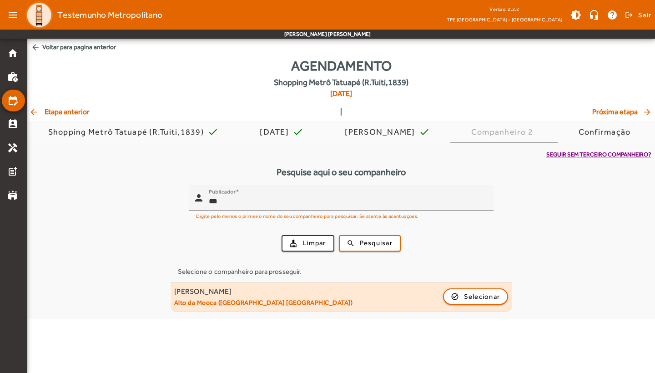
click at [308, 295] on div "Neyde Romano Ciuffa Alto da Mooca ([GEOGRAPHIC_DATA] [GEOGRAPHIC_DATA]) check_c…" at bounding box center [341, 297] width 334 height 20
click at [453, 295] on span "button" at bounding box center [476, 296] width 64 height 22
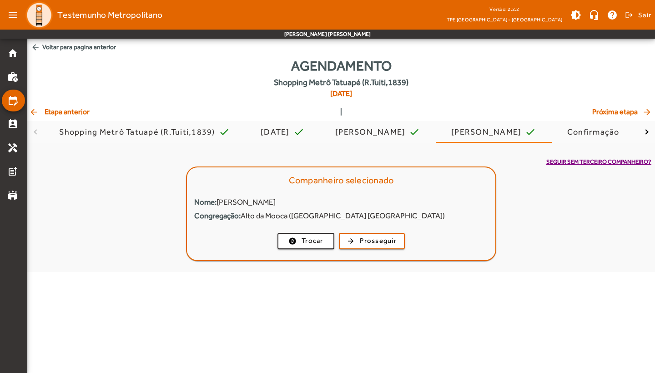
click at [376, 231] on mat-card-actions "change_circle Trocar arrow_forward Prosseguir" at bounding box center [341, 241] width 308 height 24
click at [373, 242] on span "Prosseguir" at bounding box center [378, 240] width 37 height 10
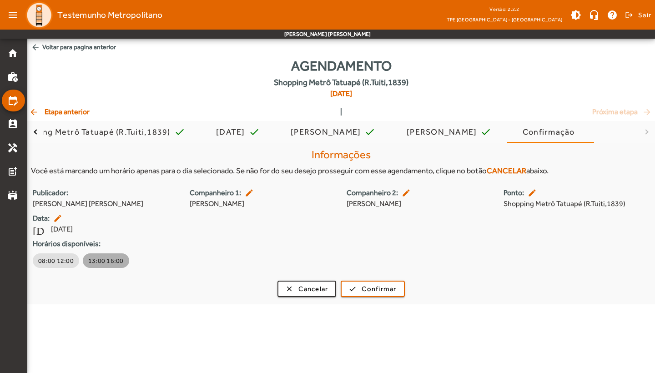
click at [105, 259] on span "13:00 16:00" at bounding box center [105, 260] width 35 height 9
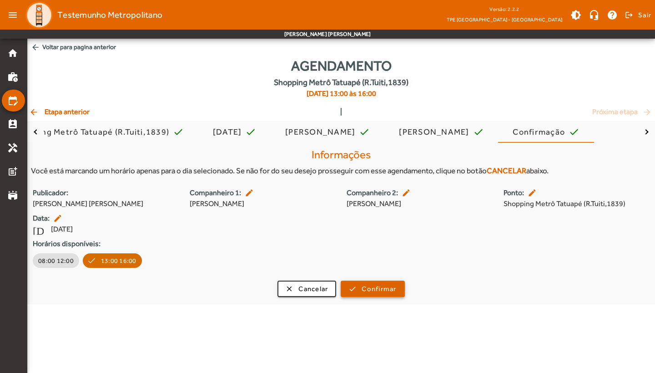
click at [378, 286] on span "Confirmar" at bounding box center [378, 289] width 35 height 10
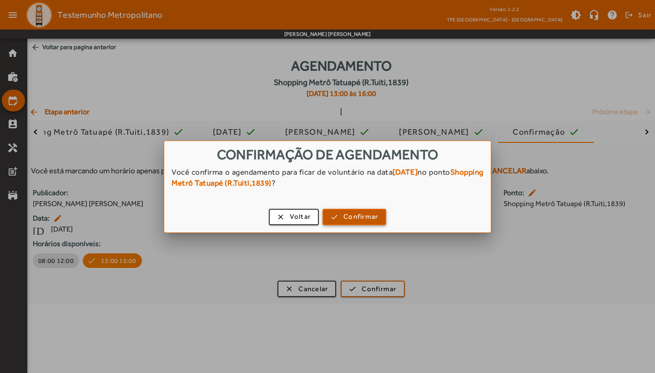
click at [371, 218] on span "Confirmar" at bounding box center [360, 216] width 35 height 10
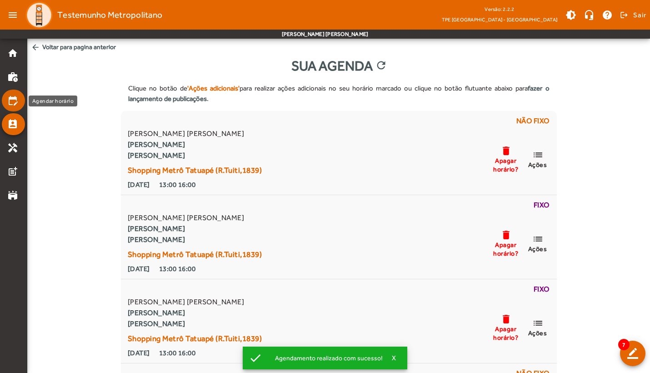
click at [14, 105] on mat-icon "edit_calendar" at bounding box center [12, 100] width 11 height 11
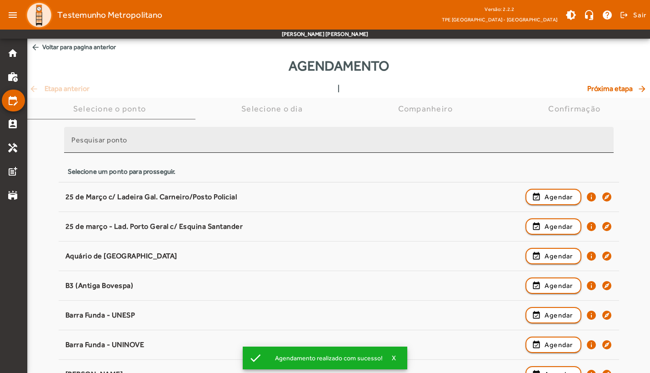
click at [266, 149] on div "Pesquisar ponto" at bounding box center [338, 140] width 535 height 26
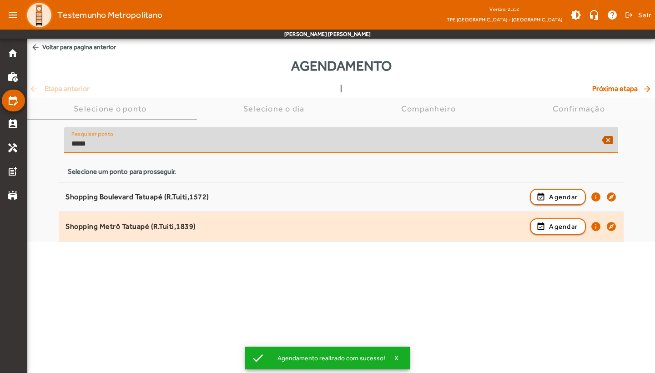
type input "*****"
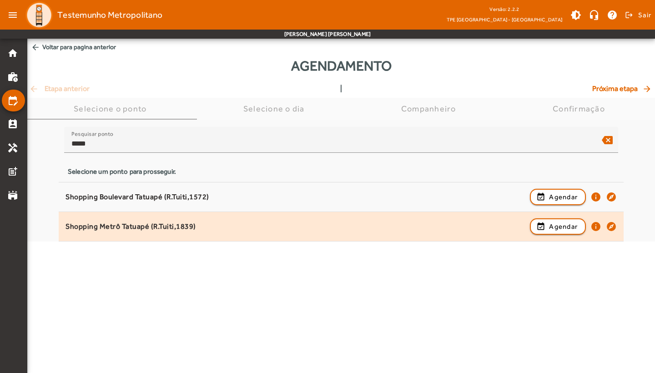
click at [263, 234] on div "Shopping Metrô Tatuapé (R.Tuiti,1839) event_available Agendar info explore" at bounding box center [340, 226] width 551 height 20
click at [553, 225] on span "Agendar" at bounding box center [563, 226] width 29 height 11
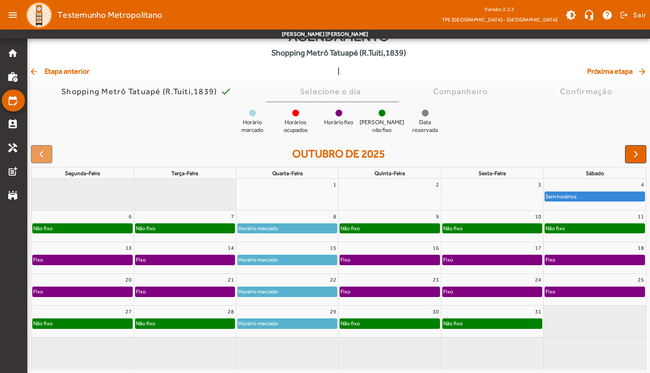
scroll to position [29, 0]
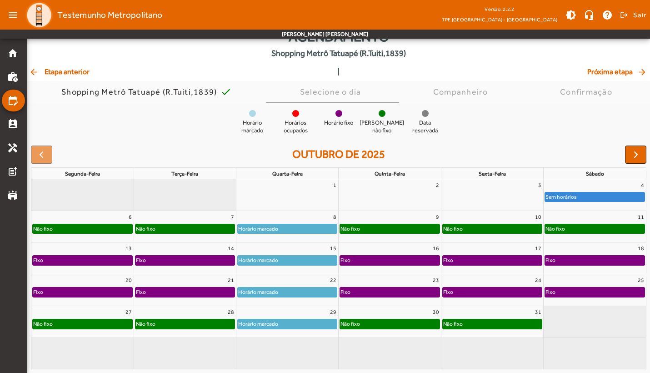
click at [629, 155] on button "button" at bounding box center [635, 154] width 21 height 18
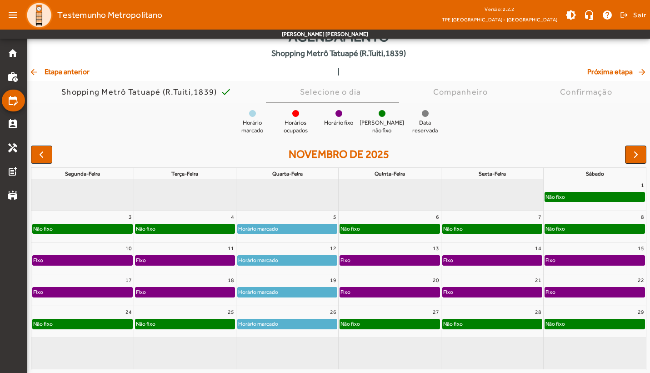
click at [631, 158] on span "button" at bounding box center [636, 154] width 11 height 11
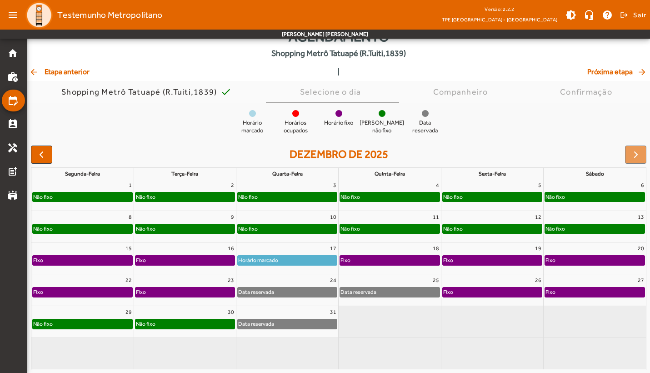
click at [278, 195] on div "Não fixo" at bounding box center [287, 196] width 99 height 9
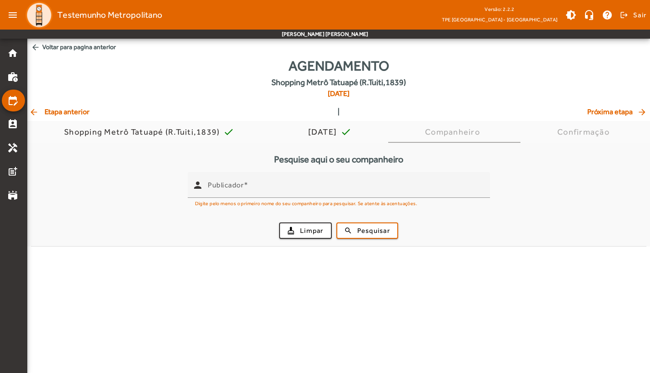
scroll to position [0, 0]
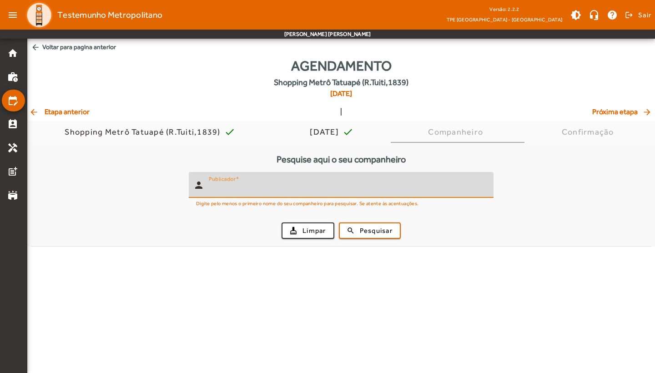
click at [255, 184] on input "Publicador" at bounding box center [347, 188] width 277 height 11
type input "**********"
click at [370, 230] on button "search Pesquisar" at bounding box center [370, 230] width 62 height 16
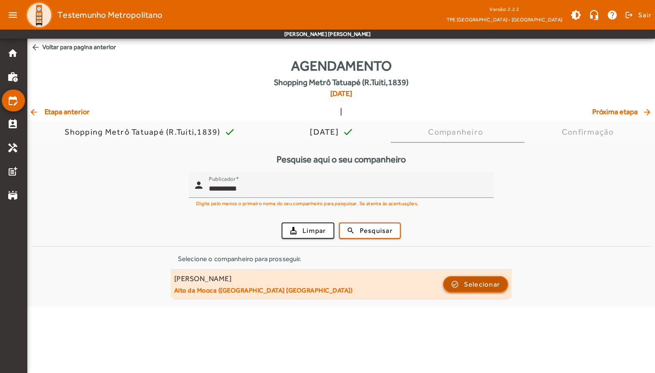
click at [455, 286] on span "button" at bounding box center [476, 284] width 64 height 22
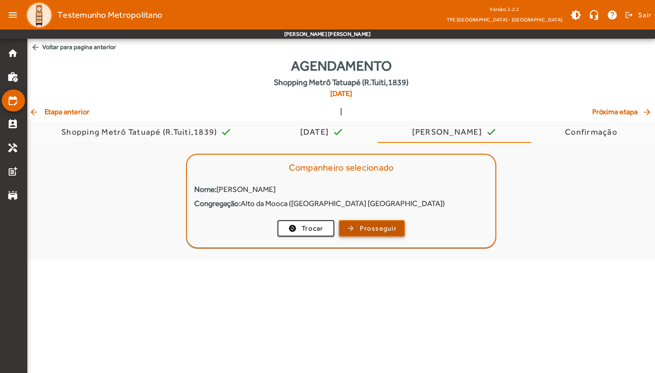
click at [355, 220] on button "arrow_forward Prosseguir" at bounding box center [372, 228] width 66 height 16
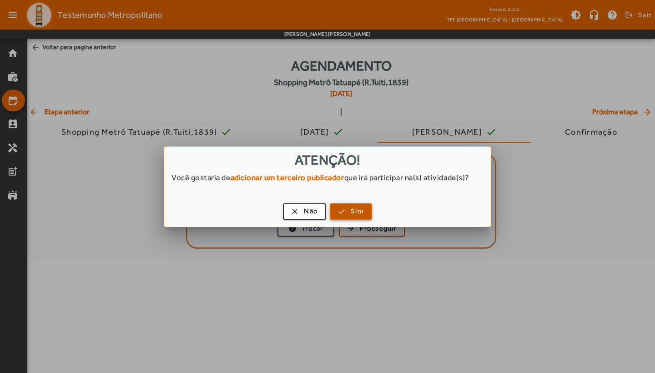
click at [342, 213] on span "button" at bounding box center [351, 211] width 40 height 22
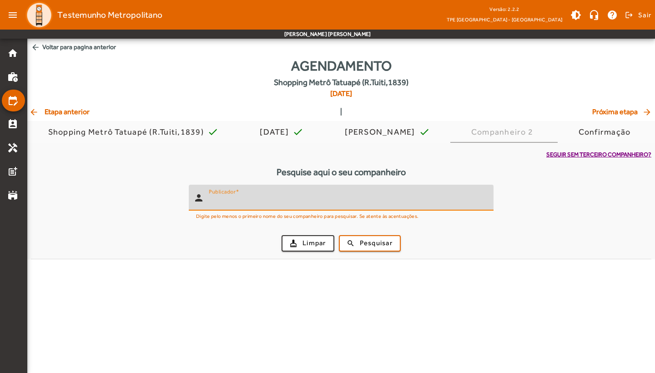
click at [283, 202] on input "Publicador" at bounding box center [347, 201] width 277 height 11
type input "*****"
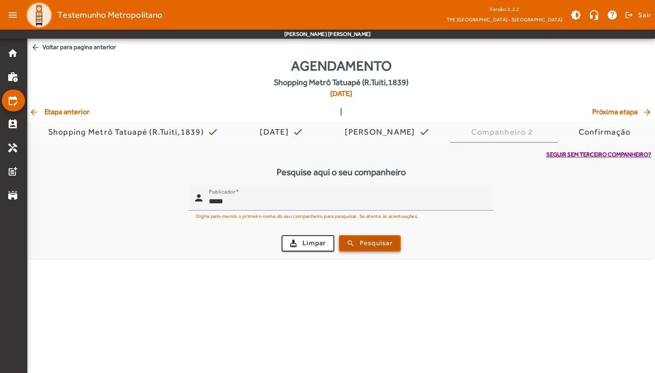
click at [379, 245] on span "Pesquisar" at bounding box center [376, 243] width 33 height 10
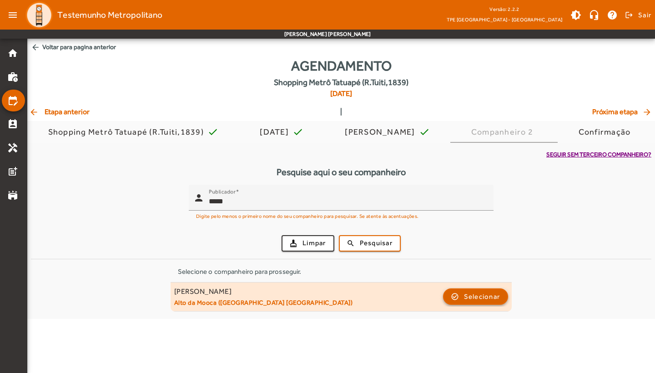
click at [448, 296] on span "button" at bounding box center [476, 296] width 64 height 22
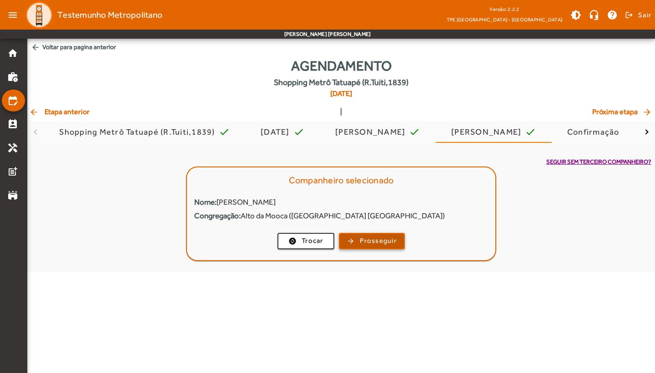
click at [361, 245] on span "button" at bounding box center [372, 241] width 64 height 22
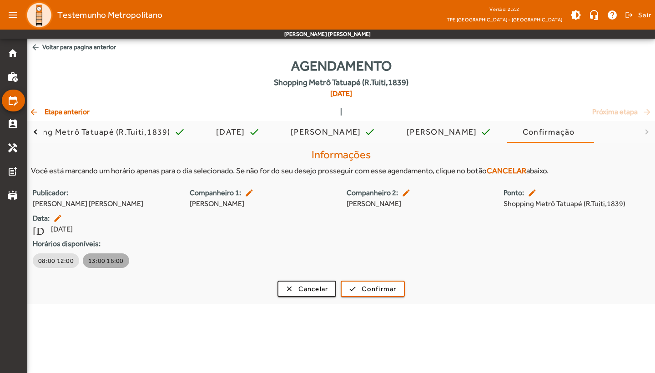
click at [120, 260] on button "13:00 16:00" at bounding box center [106, 260] width 46 height 15
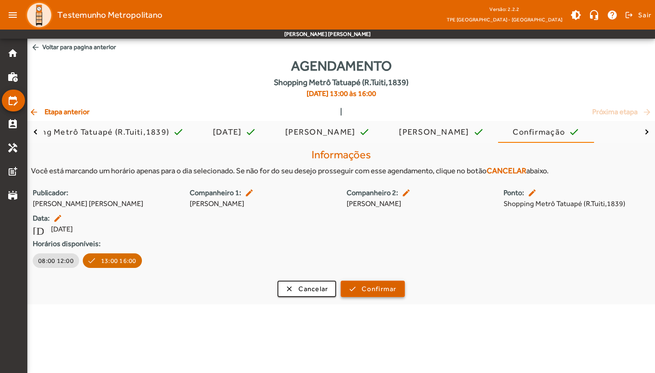
click at [368, 288] on span "Confirmar" at bounding box center [378, 289] width 35 height 10
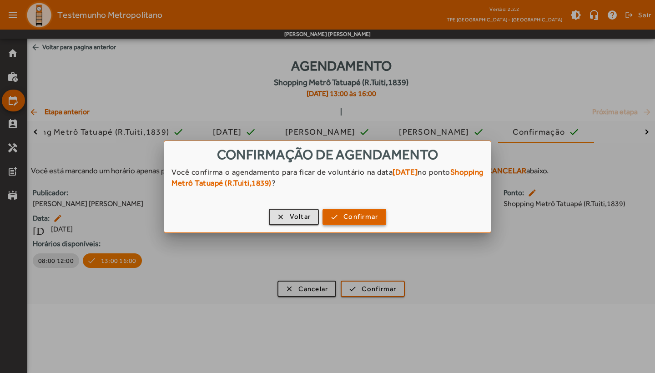
click at [367, 221] on span "Confirmar" at bounding box center [360, 216] width 35 height 10
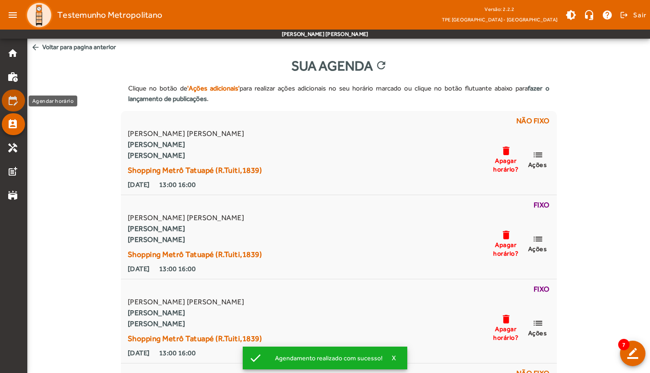
click at [15, 107] on mat-list-item "edit_calendar" at bounding box center [13, 101] width 23 height 22
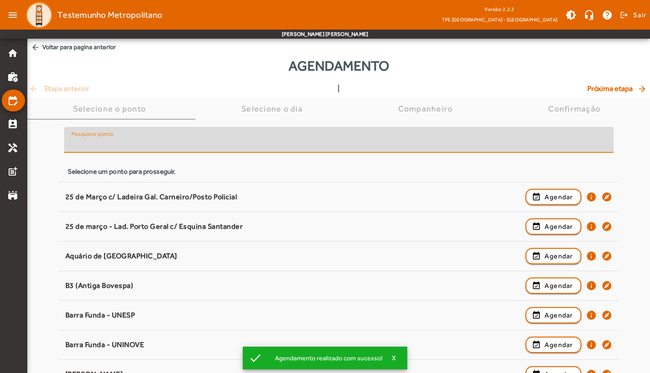
click at [156, 141] on input "Pesquisar ponto" at bounding box center [338, 143] width 535 height 11
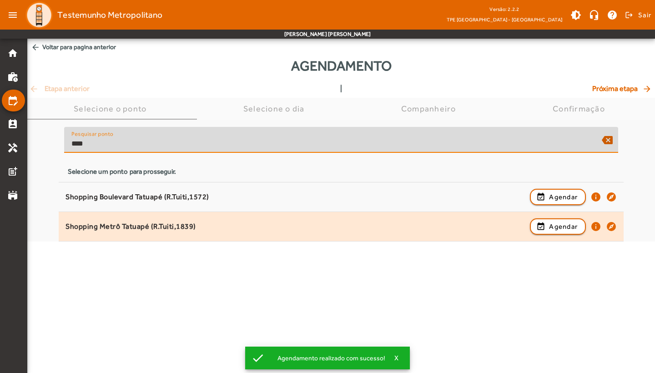
type input "****"
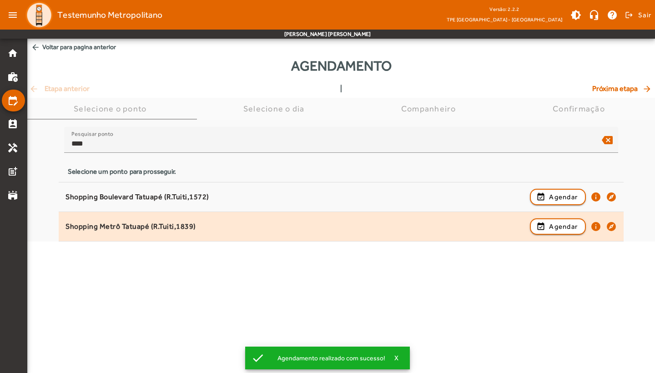
click at [153, 236] on mat-list-item "Shopping Metrô Tatuapé (R.Tuiti,1839) event_available Agendar info explore" at bounding box center [341, 227] width 565 height 30
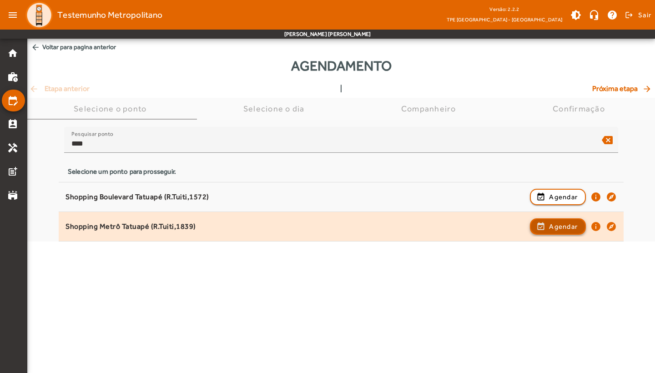
click at [542, 230] on span "button" at bounding box center [558, 226] width 54 height 22
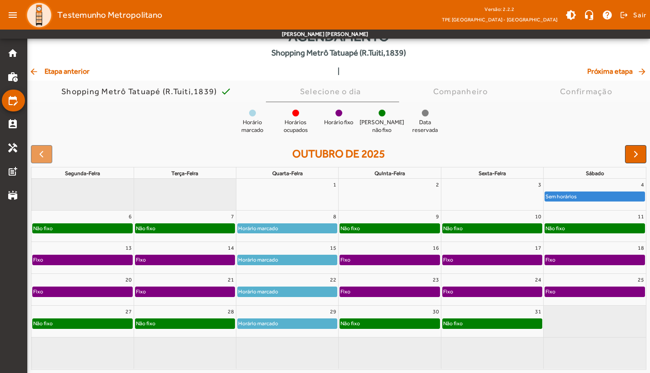
scroll to position [29, 0]
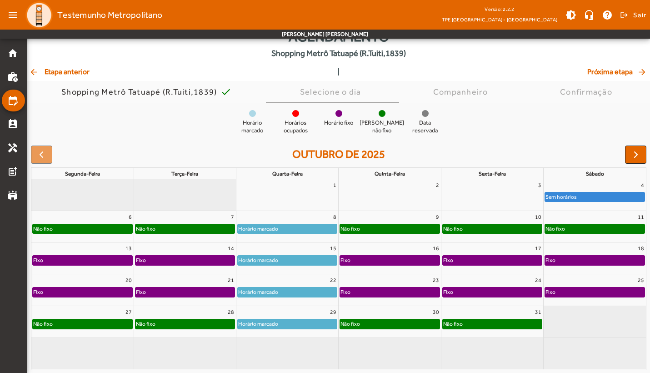
click at [633, 154] on span "button" at bounding box center [636, 154] width 11 height 11
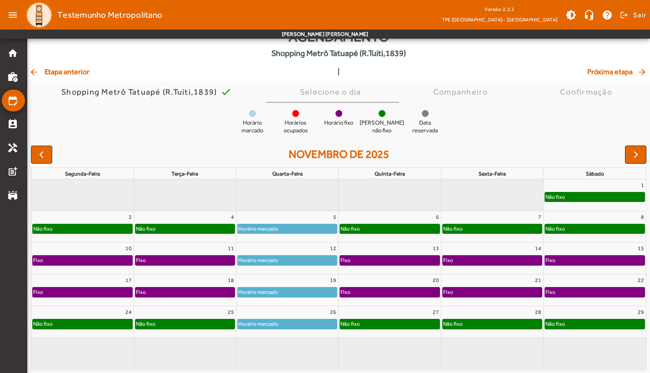
click at [633, 154] on span "button" at bounding box center [636, 154] width 11 height 11
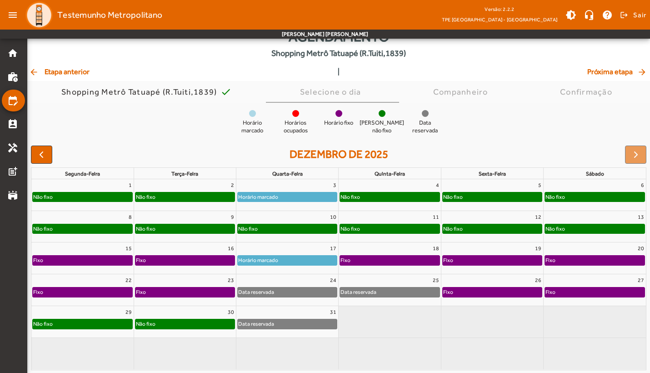
click at [267, 225] on div "Não fixo" at bounding box center [287, 228] width 99 height 9
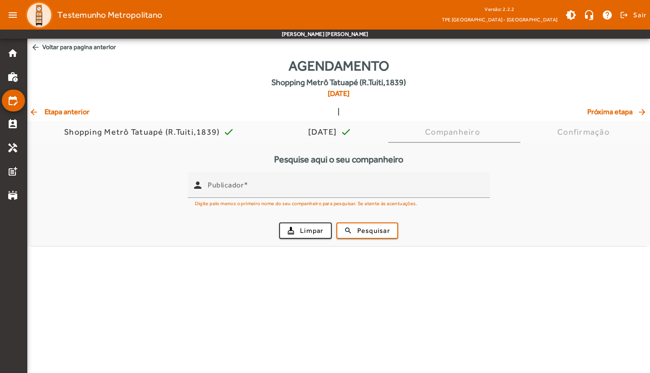
scroll to position [0, 0]
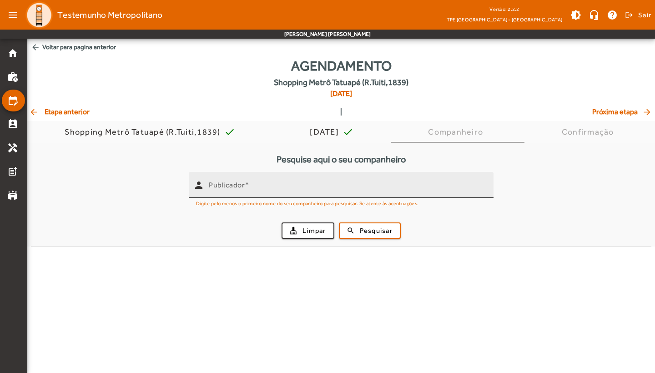
click at [244, 190] on input "Publicador" at bounding box center [347, 188] width 277 height 11
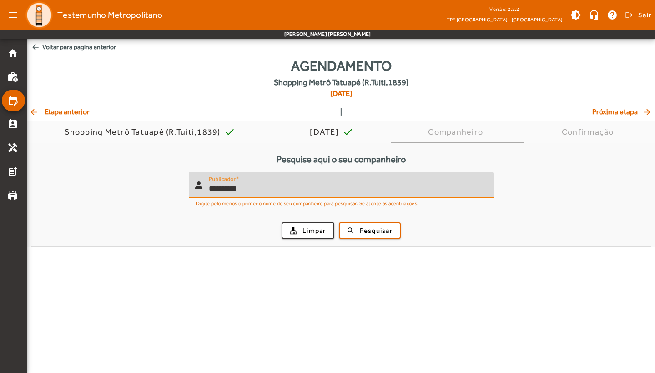
type input "**********"
click at [370, 230] on button "search Pesquisar" at bounding box center [370, 230] width 62 height 16
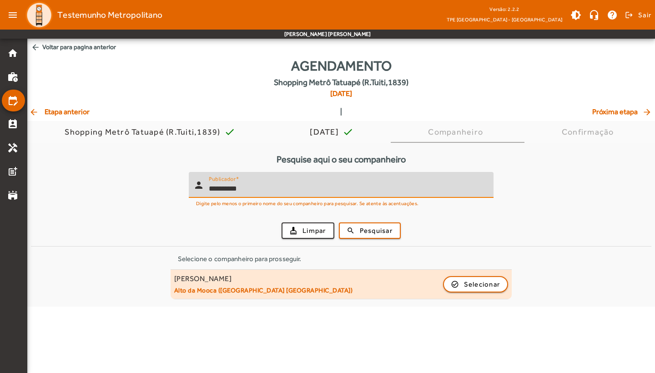
click at [312, 287] on div "[PERSON_NAME] Neves Garcia Alto da Mooca ([GEOGRAPHIC_DATA] [GEOGRAPHIC_DATA]) …" at bounding box center [341, 284] width 334 height 20
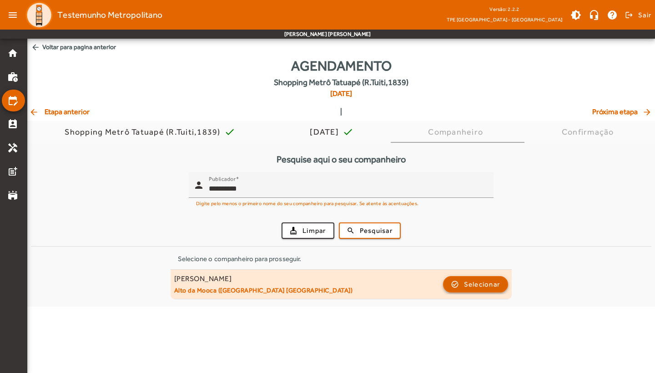
click at [458, 288] on span "button" at bounding box center [476, 284] width 64 height 22
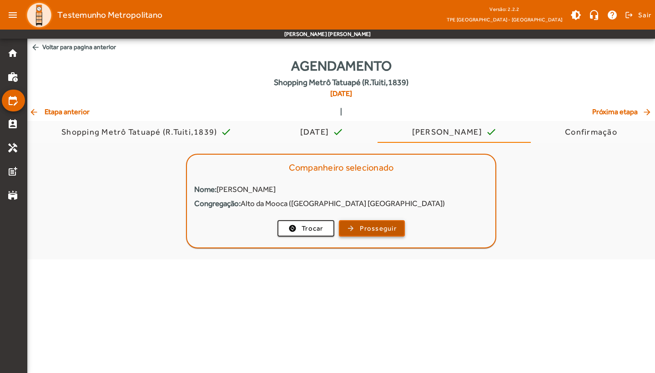
click at [378, 229] on span "Prosseguir" at bounding box center [378, 228] width 37 height 10
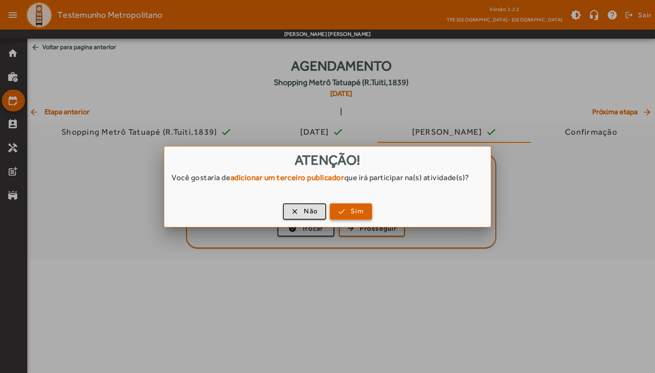
click at [342, 206] on span "button" at bounding box center [351, 211] width 40 height 22
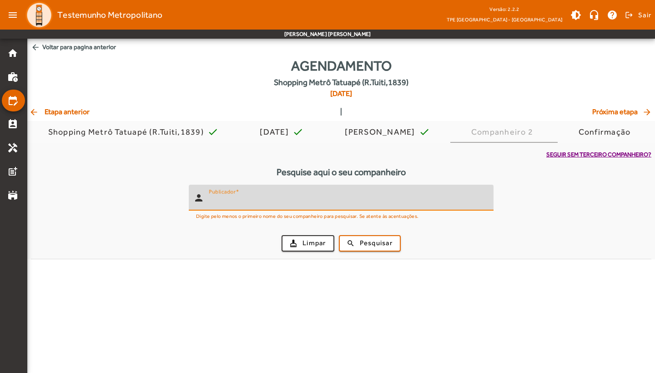
click at [317, 202] on input "Publicador" at bounding box center [347, 201] width 277 height 11
drag, startPoint x: 396, startPoint y: 247, endPoint x: 369, endPoint y: 250, distance: 27.4
click at [369, 250] on button "search Pesquisar" at bounding box center [370, 243] width 62 height 16
click at [254, 202] on input "****" at bounding box center [347, 201] width 277 height 11
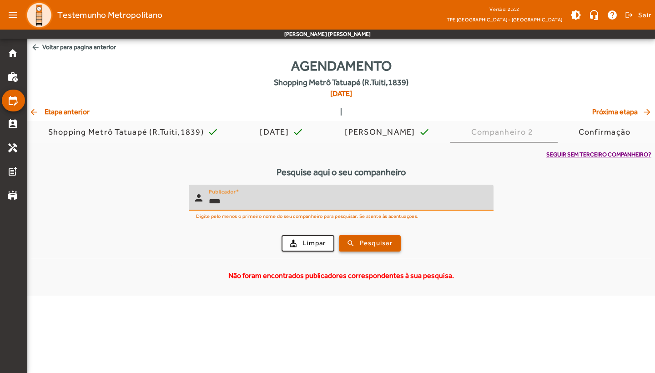
type input "****"
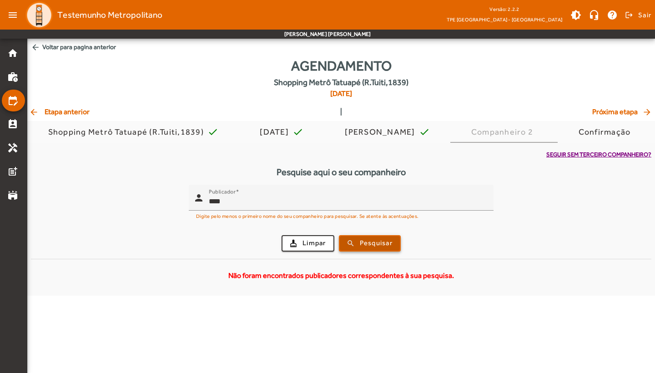
click at [354, 244] on span "submit" at bounding box center [370, 243] width 60 height 22
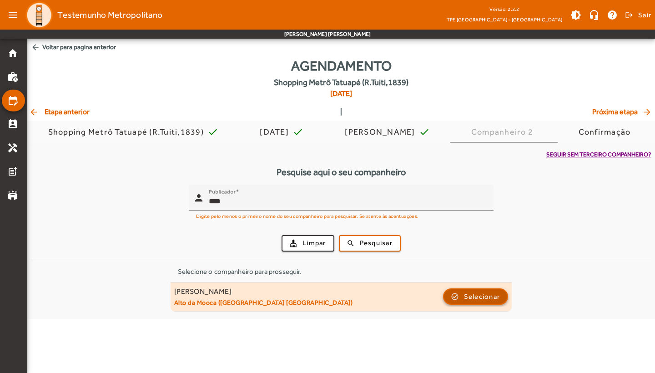
click at [472, 303] on span "button" at bounding box center [476, 296] width 64 height 22
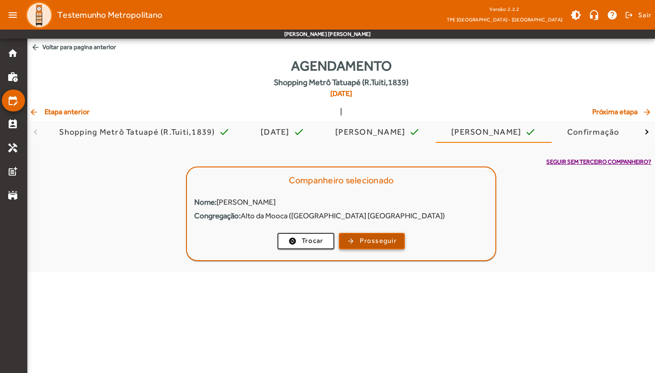
click at [356, 243] on span "button" at bounding box center [372, 241] width 64 height 22
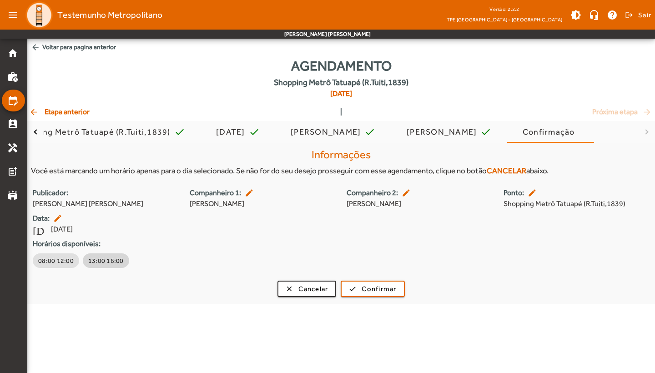
click at [103, 257] on span "13:00 16:00" at bounding box center [105, 260] width 35 height 9
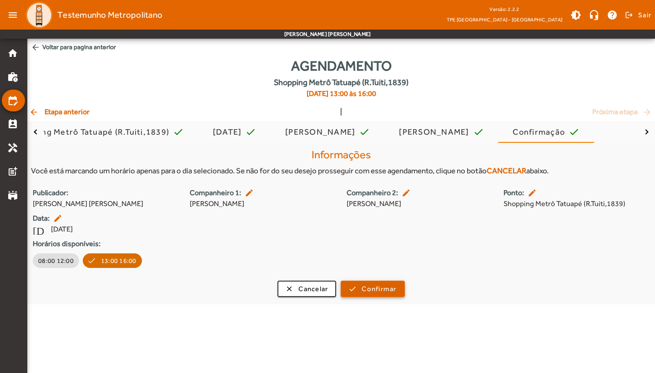
click at [385, 287] on span "Confirmar" at bounding box center [378, 289] width 35 height 10
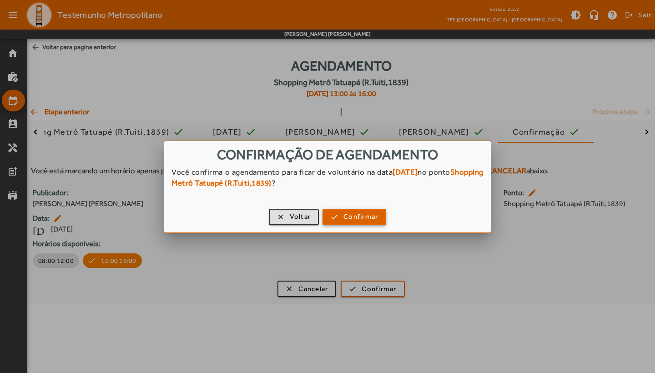
click at [359, 219] on span "Confirmar" at bounding box center [360, 216] width 35 height 10
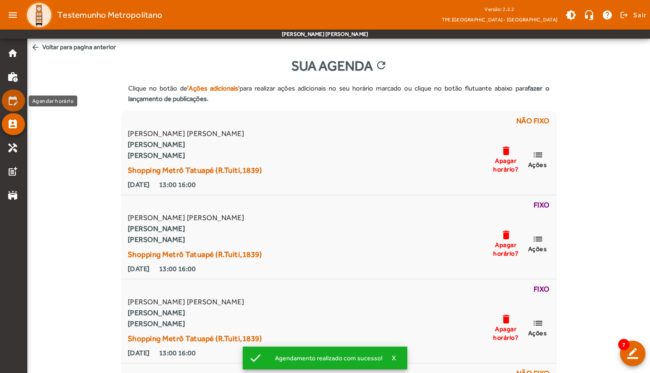
click at [8, 102] on mat-icon "edit_calendar" at bounding box center [12, 100] width 11 height 11
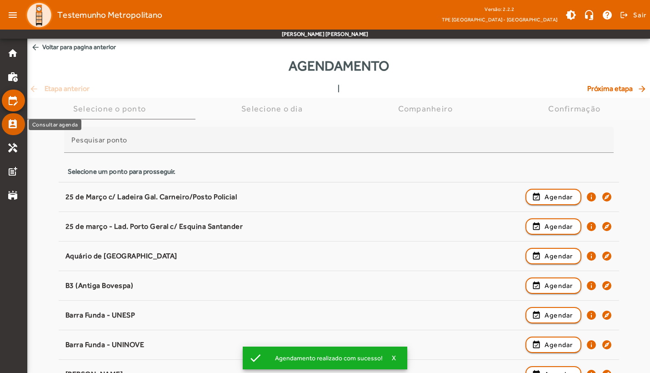
click at [17, 131] on mat-list-item "perm_contact_calendar" at bounding box center [13, 124] width 23 height 22
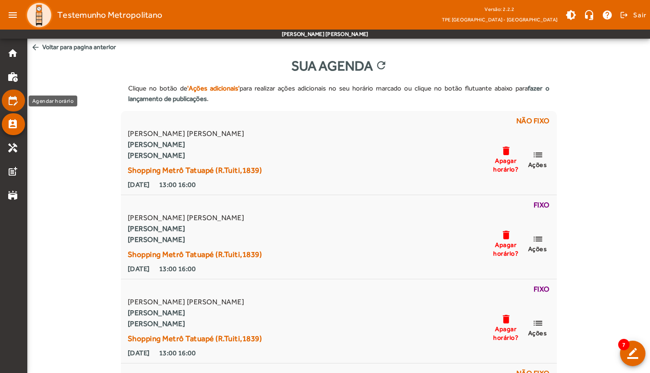
click at [12, 101] on mat-icon "edit_calendar" at bounding box center [12, 100] width 11 height 11
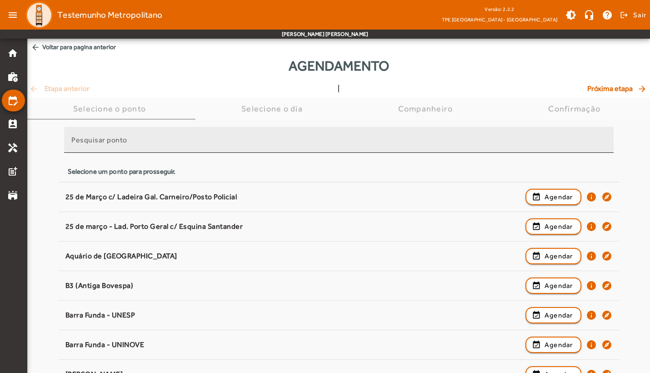
click at [113, 142] on mat-label "Pesquisar ponto" at bounding box center [99, 139] width 56 height 9
click at [113, 142] on input "Pesquisar ponto" at bounding box center [338, 143] width 535 height 11
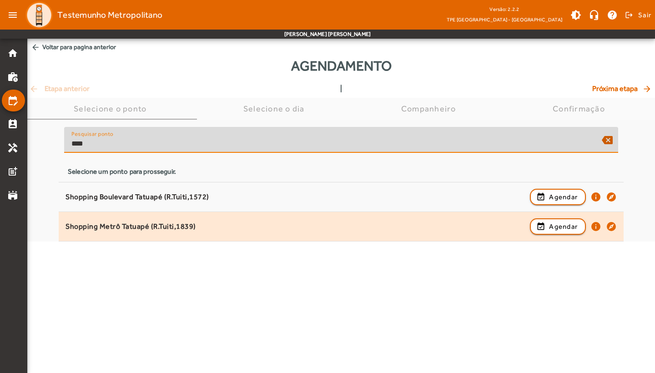
type input "****"
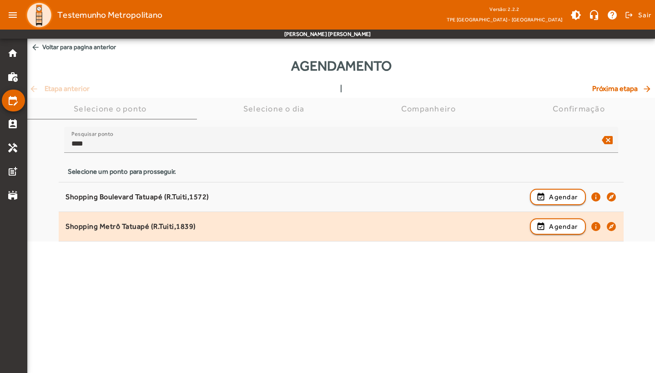
click at [170, 229] on div "Shopping Metrô Tatuapé (R.Tuiti,1839)" at bounding box center [295, 227] width 460 height 10
click at [559, 229] on span "Agendar" at bounding box center [563, 226] width 29 height 11
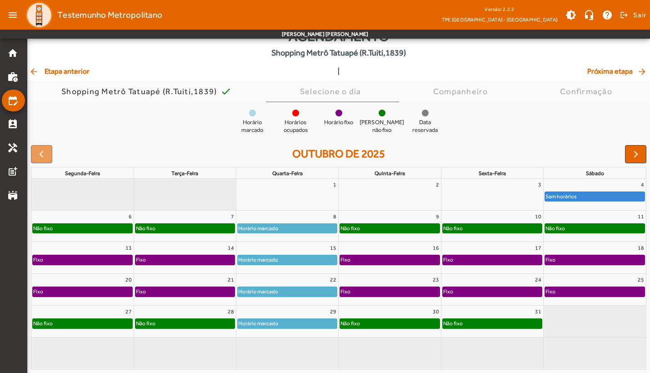
scroll to position [29, 0]
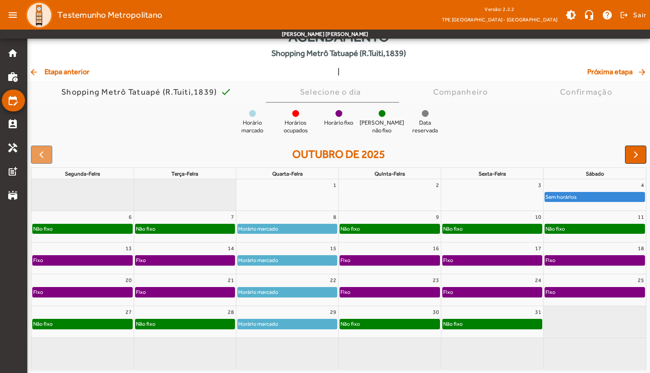
click at [627, 159] on button "button" at bounding box center [635, 154] width 21 height 18
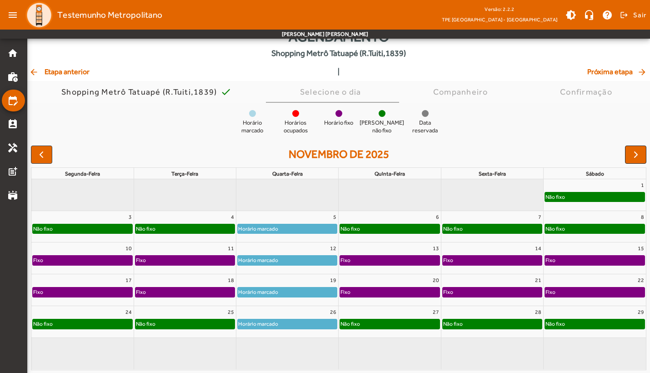
click at [627, 159] on button "button" at bounding box center [635, 154] width 21 height 18
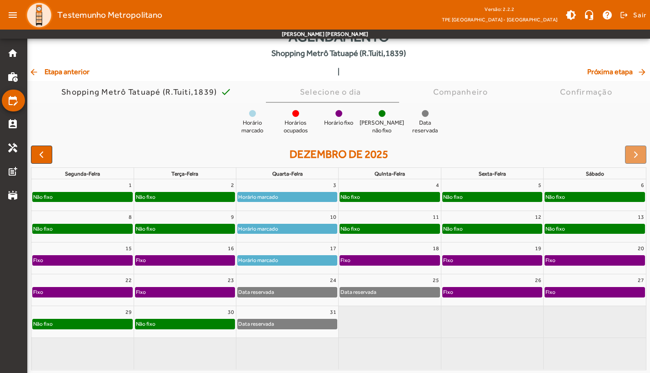
click at [275, 291] on div "Data reservada" at bounding box center [287, 291] width 99 height 9
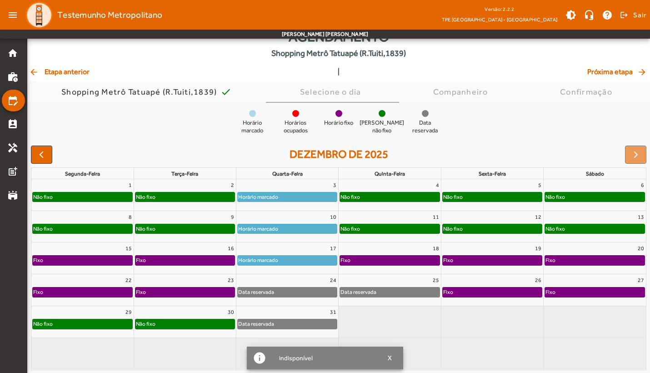
click at [274, 327] on div "Data reservada" at bounding box center [256, 323] width 37 height 9
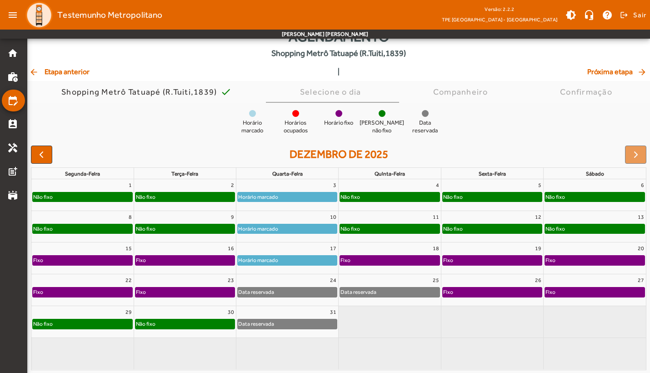
click at [626, 154] on div at bounding box center [635, 154] width 21 height 18
click at [635, 154] on div at bounding box center [635, 154] width 21 height 18
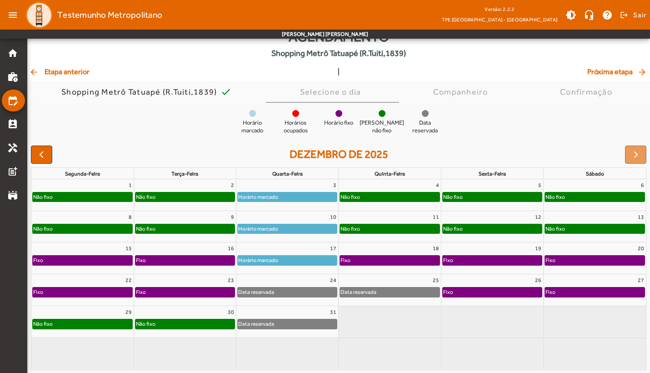
click at [635, 154] on div at bounding box center [635, 154] width 21 height 18
click at [603, 73] on span "Próxima etapa arrow_forward" at bounding box center [617, 71] width 61 height 11
click at [44, 149] on span "button" at bounding box center [41, 154] width 11 height 11
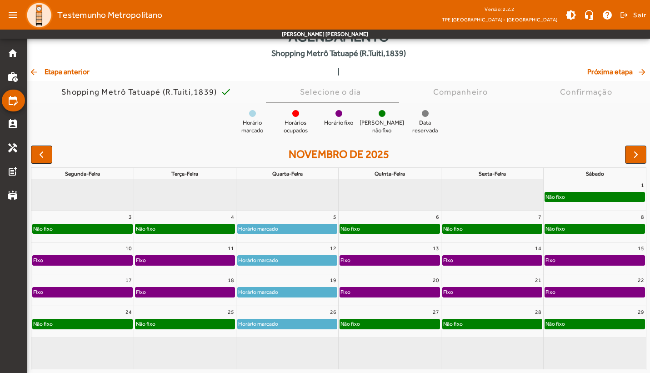
click at [45, 153] on span "button" at bounding box center [41, 154] width 11 height 11
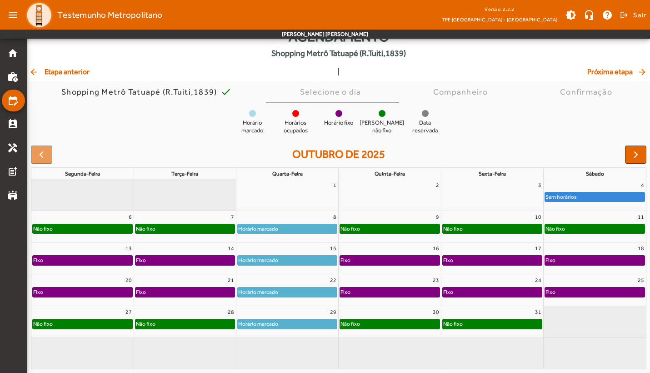
click at [45, 153] on div at bounding box center [41, 154] width 21 height 18
click at [639, 155] on span "button" at bounding box center [636, 154] width 11 height 11
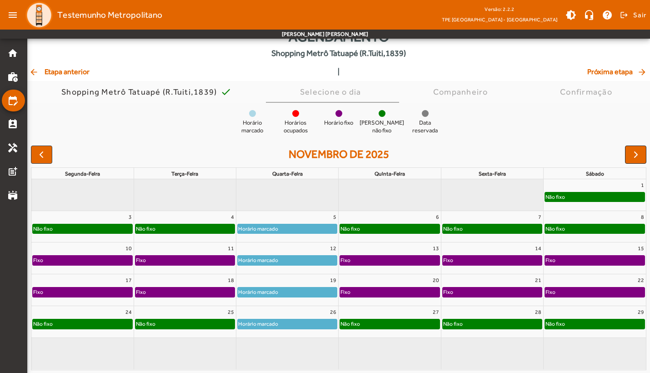
click at [639, 155] on span "button" at bounding box center [636, 154] width 11 height 11
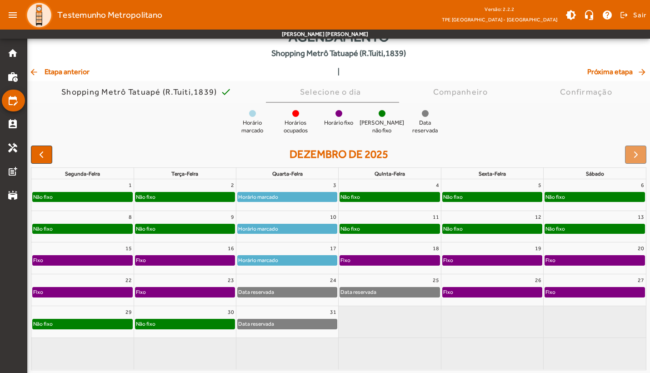
click at [639, 155] on div at bounding box center [635, 154] width 21 height 18
